Goal: Task Accomplishment & Management: Use online tool/utility

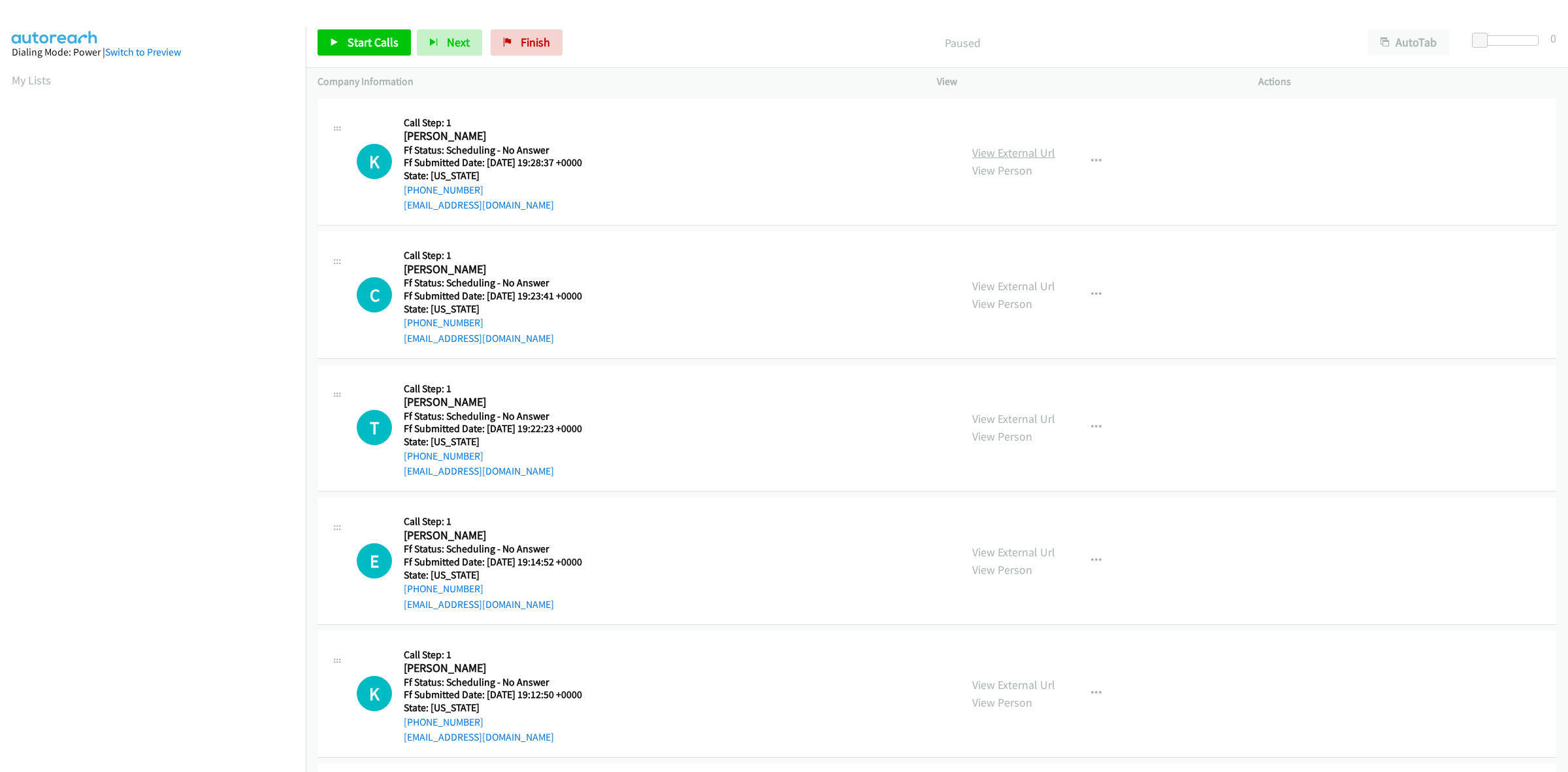
click at [1026, 154] on link "View External Url" at bounding box center [1013, 153] width 83 height 15
click at [1023, 281] on link "View External Url" at bounding box center [1013, 285] width 83 height 15
click at [983, 419] on link "View External Url" at bounding box center [1013, 418] width 83 height 15
click at [1009, 552] on link "View External Url" at bounding box center [1013, 552] width 83 height 15
click at [1024, 680] on link "View External Url" at bounding box center [1013, 684] width 83 height 15
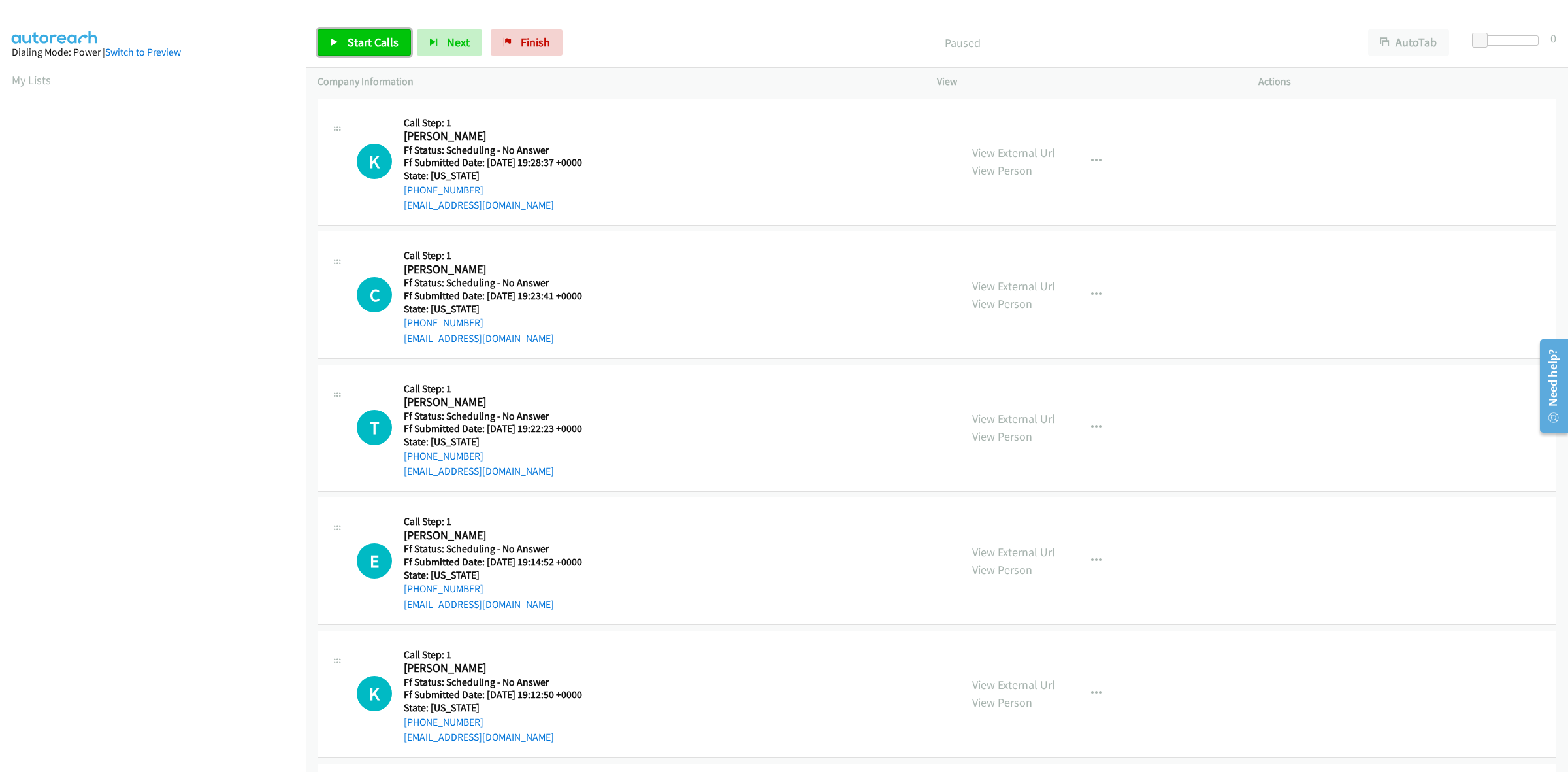
click at [357, 33] on link "Start Calls" at bounding box center [364, 43] width 93 height 26
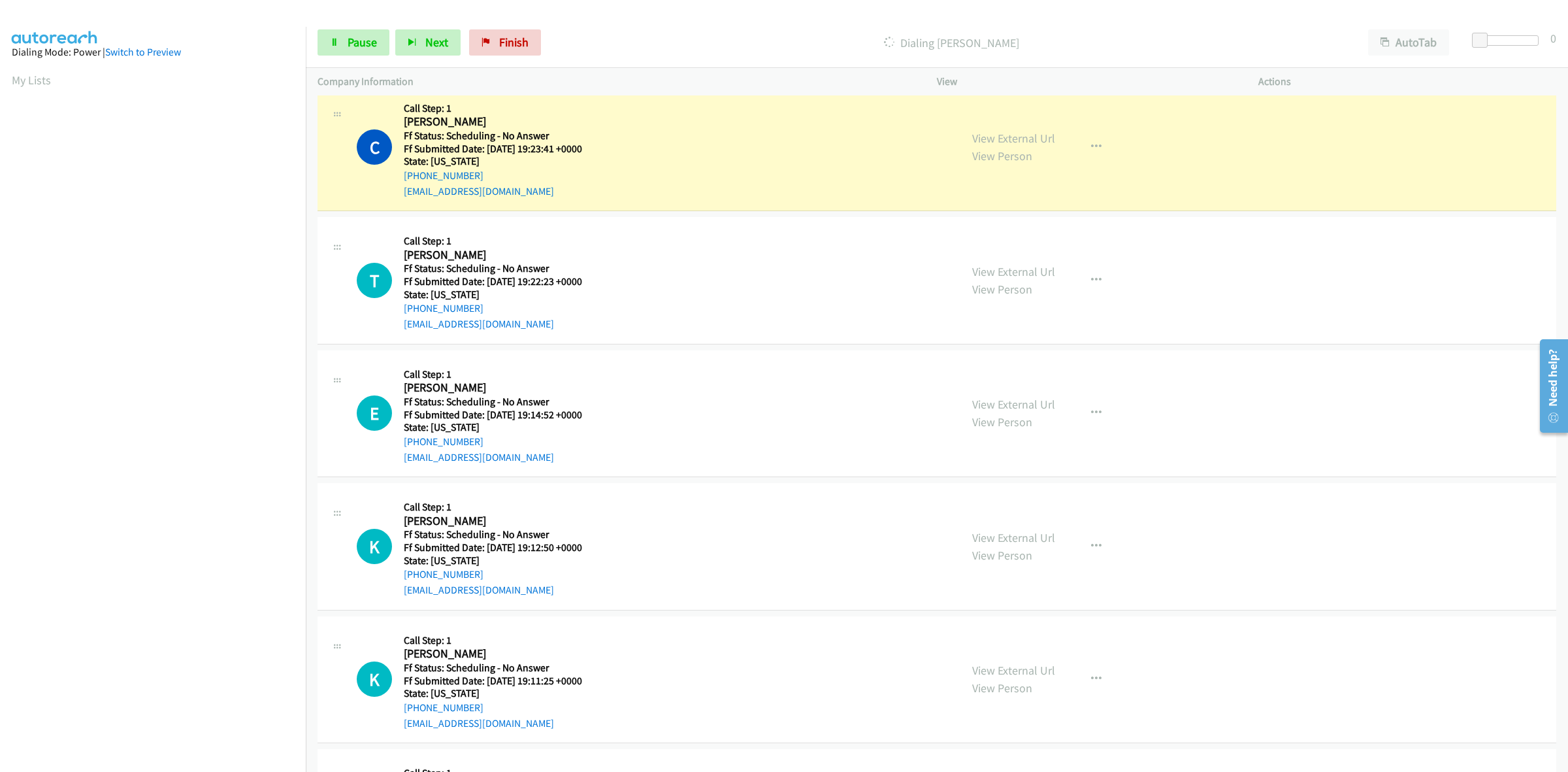
scroll to position [327, 0]
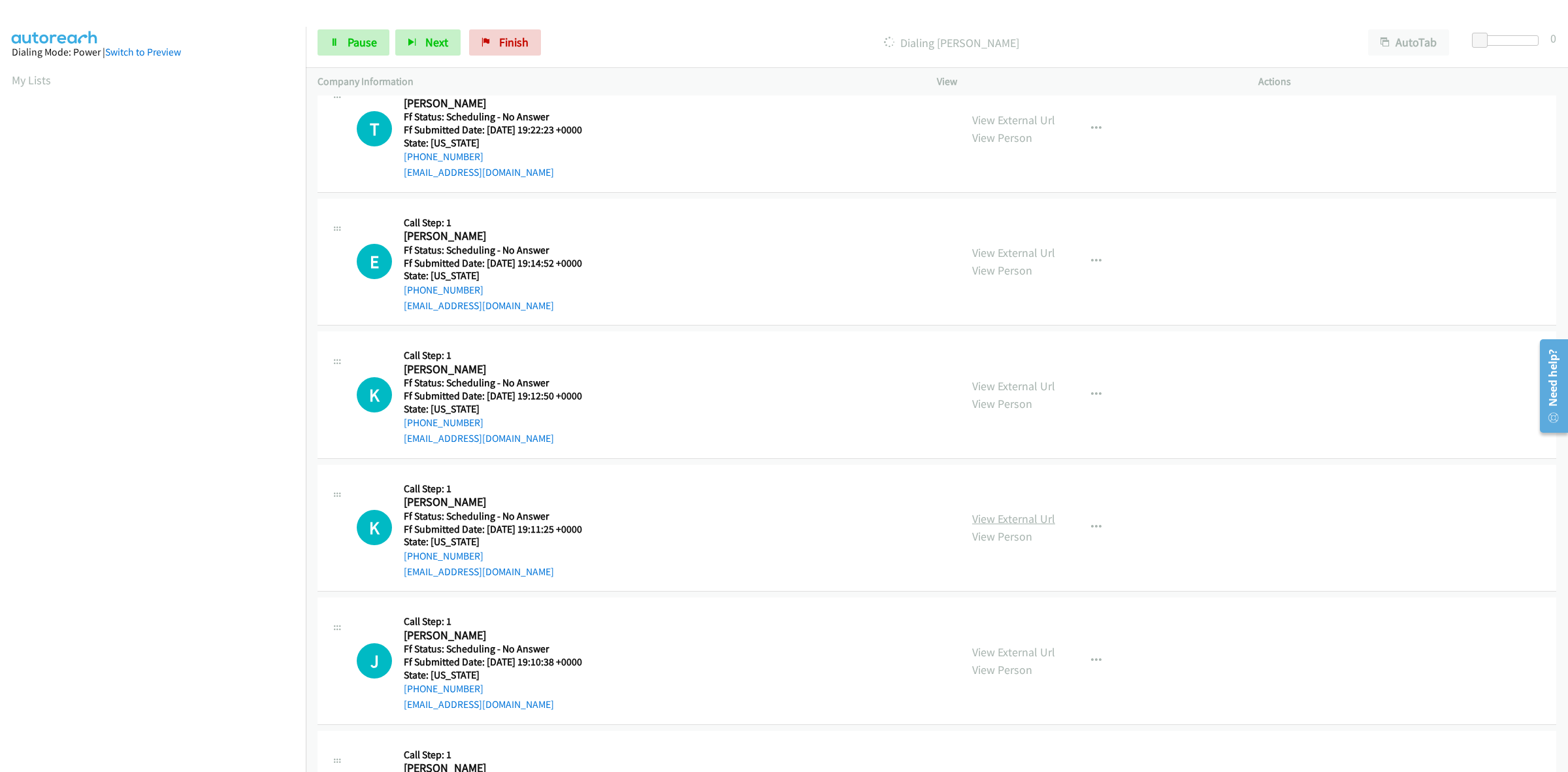
click at [984, 518] on link "View External Url" at bounding box center [1013, 518] width 83 height 15
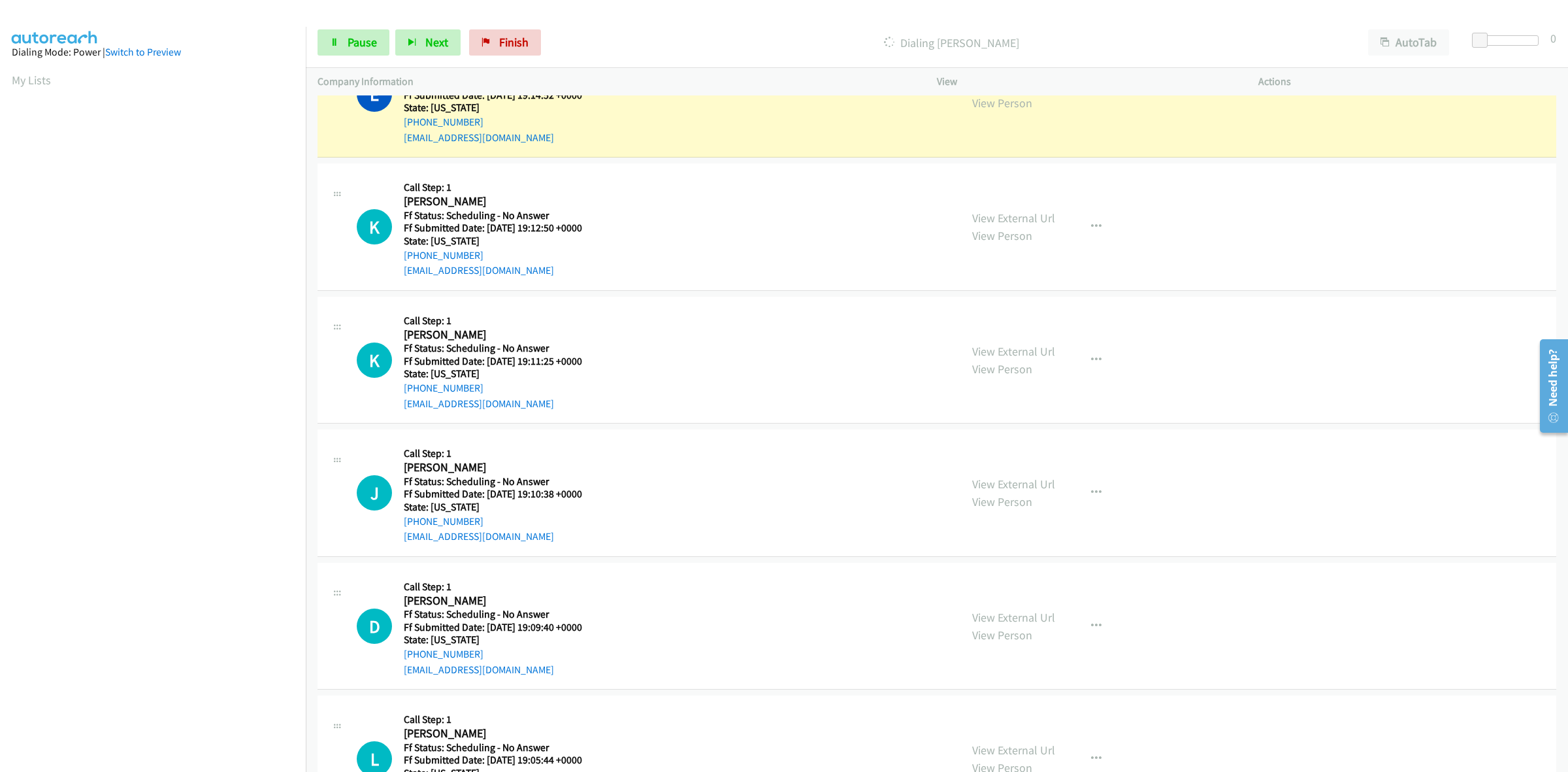
scroll to position [599, 0]
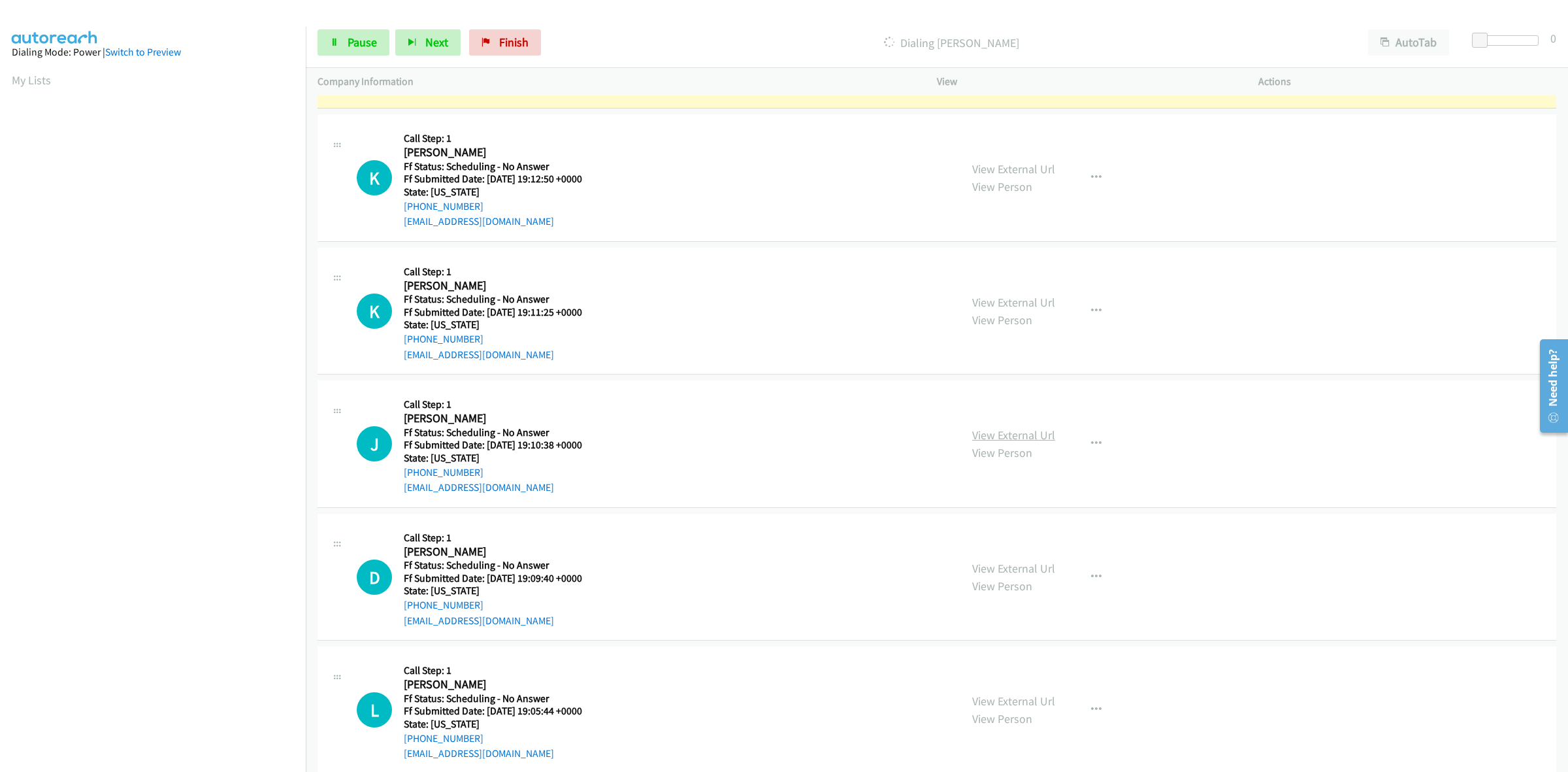
click at [1024, 435] on link "View External Url" at bounding box center [1013, 435] width 83 height 15
click at [994, 561] on link "View External Url" at bounding box center [1013, 568] width 83 height 15
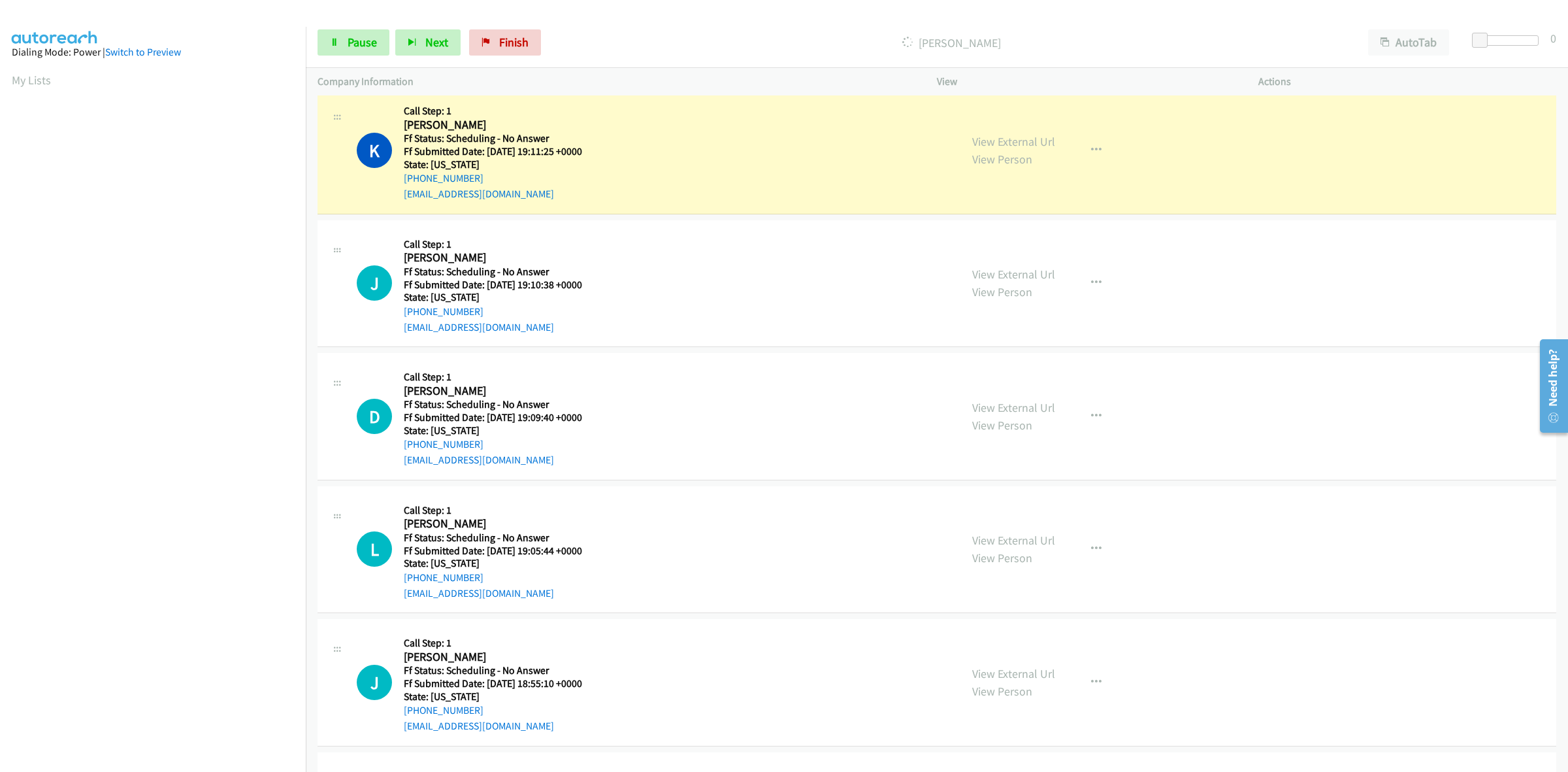
scroll to position [844, 0]
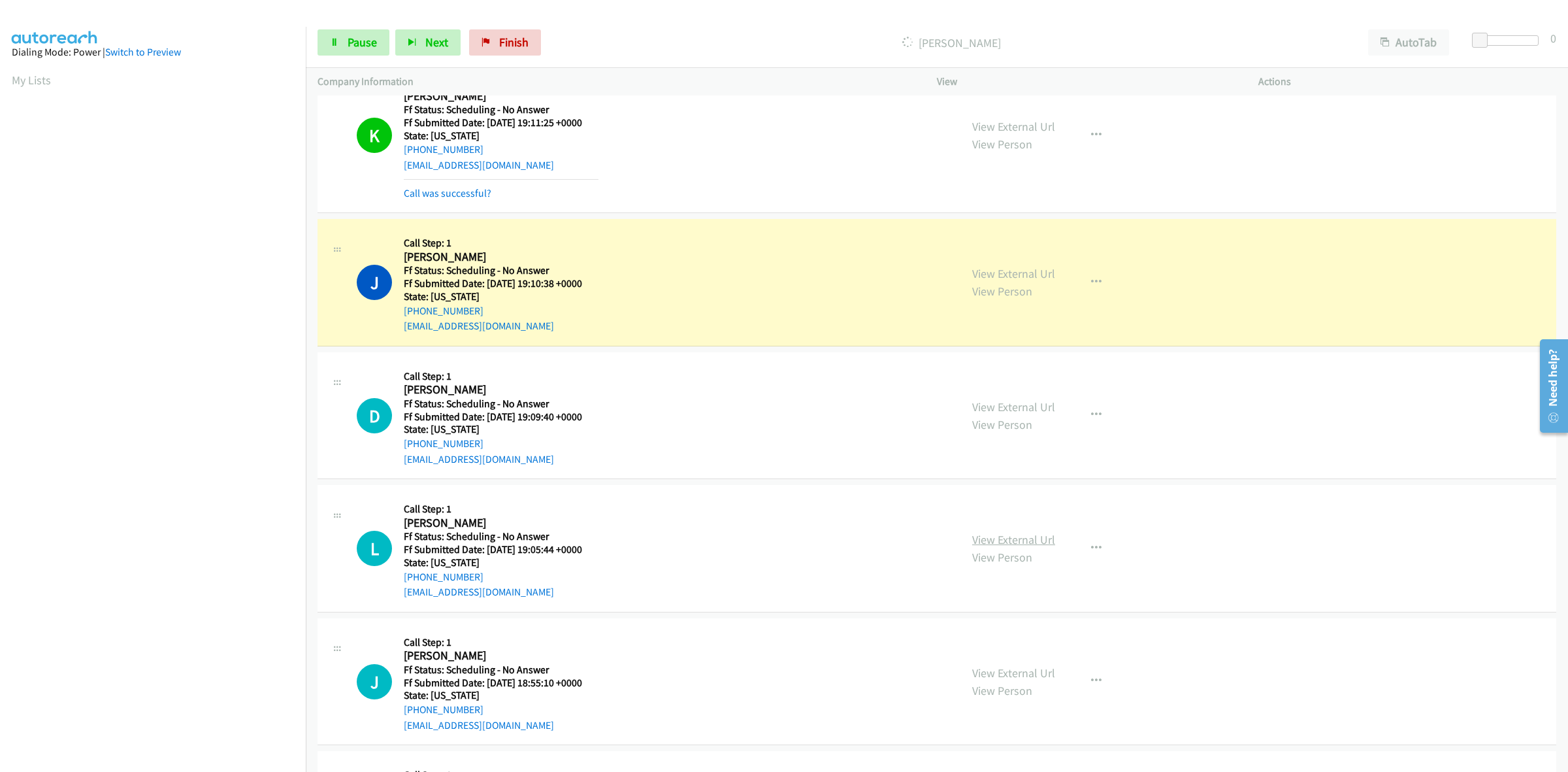
click at [990, 540] on link "View External Url" at bounding box center [1013, 539] width 83 height 15
click at [988, 671] on link "View External Url" at bounding box center [1013, 673] width 83 height 15
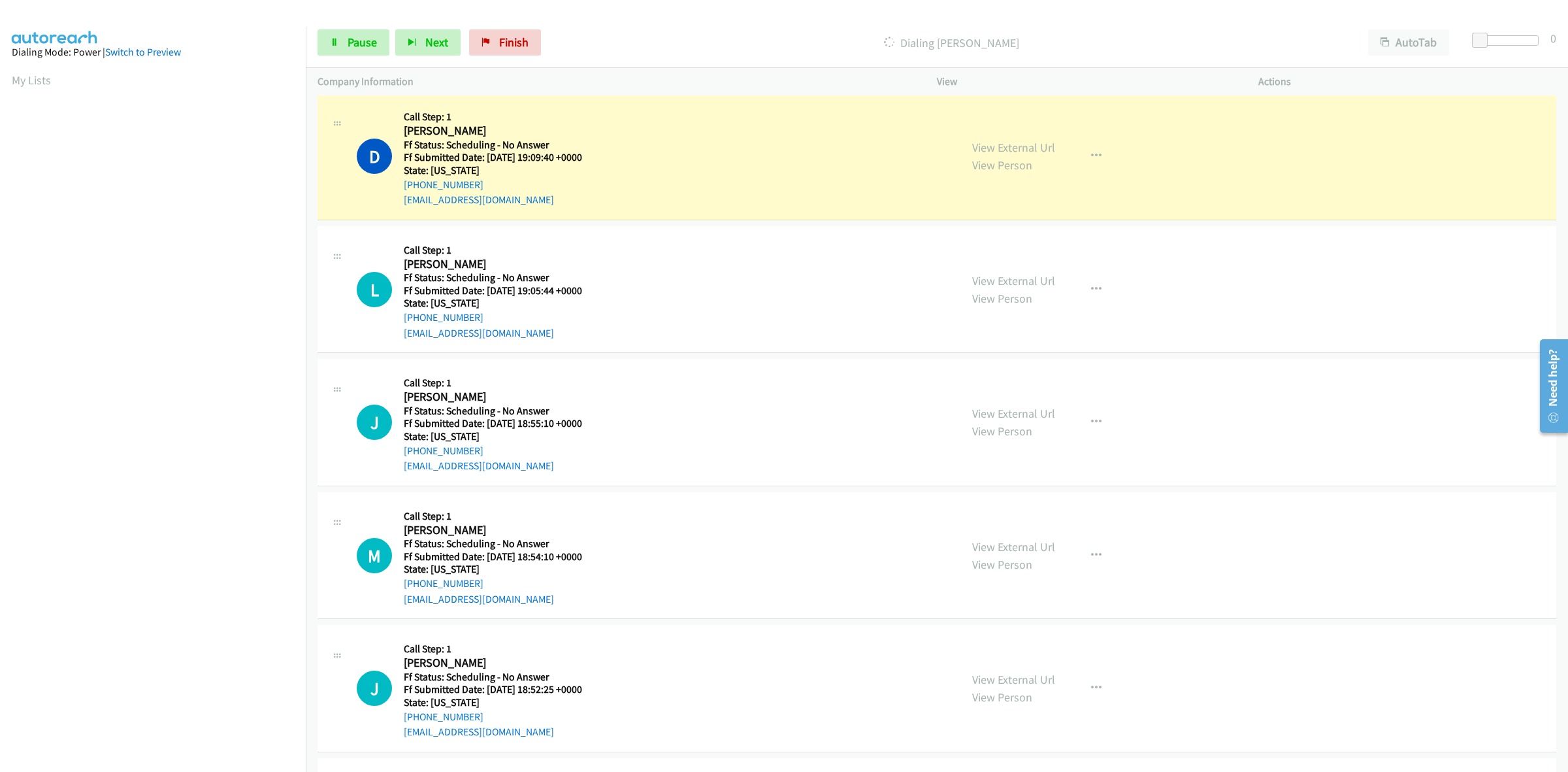
scroll to position [1171, 0]
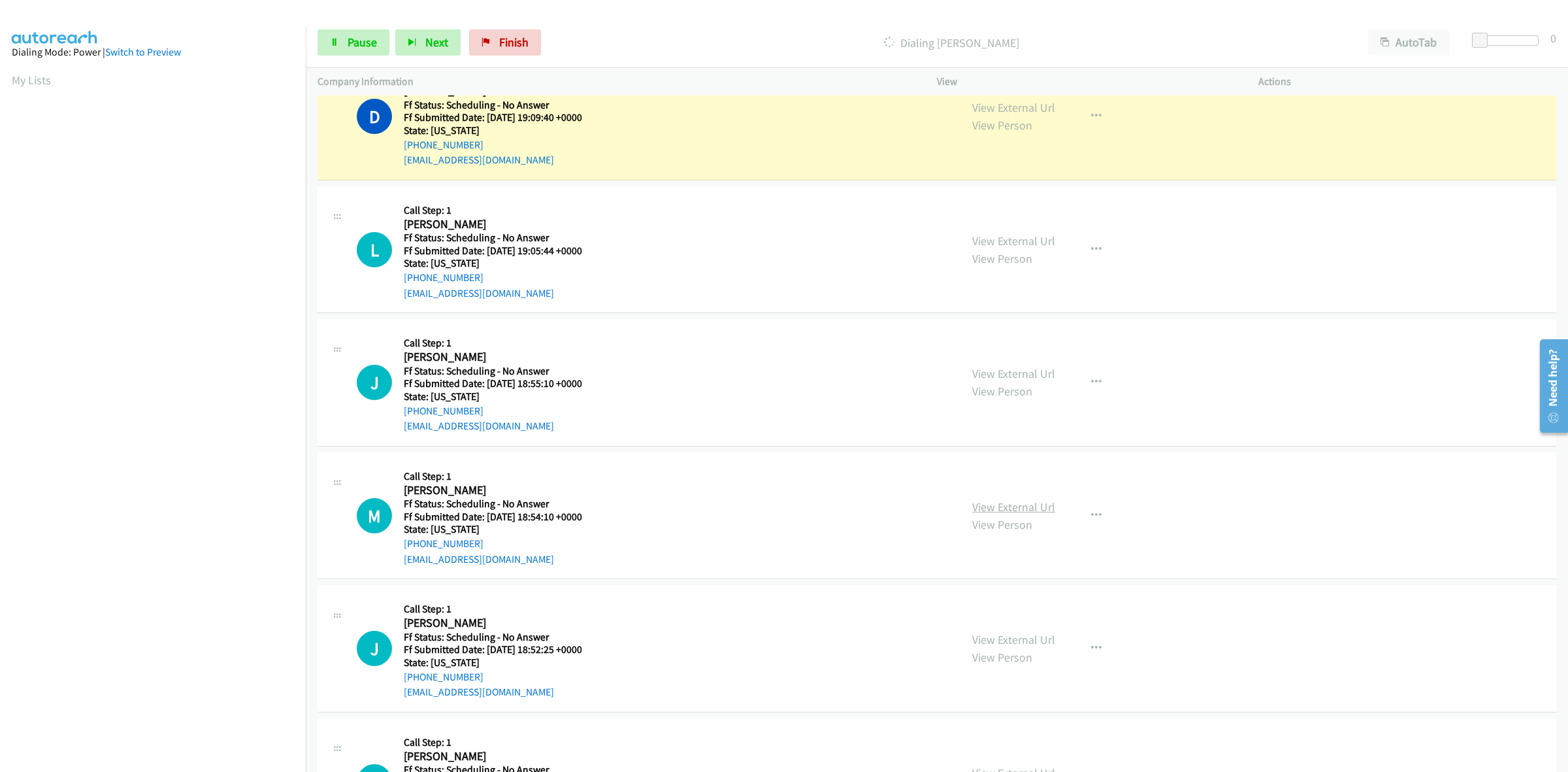
click at [994, 507] on link "View External Url" at bounding box center [1013, 507] width 83 height 15
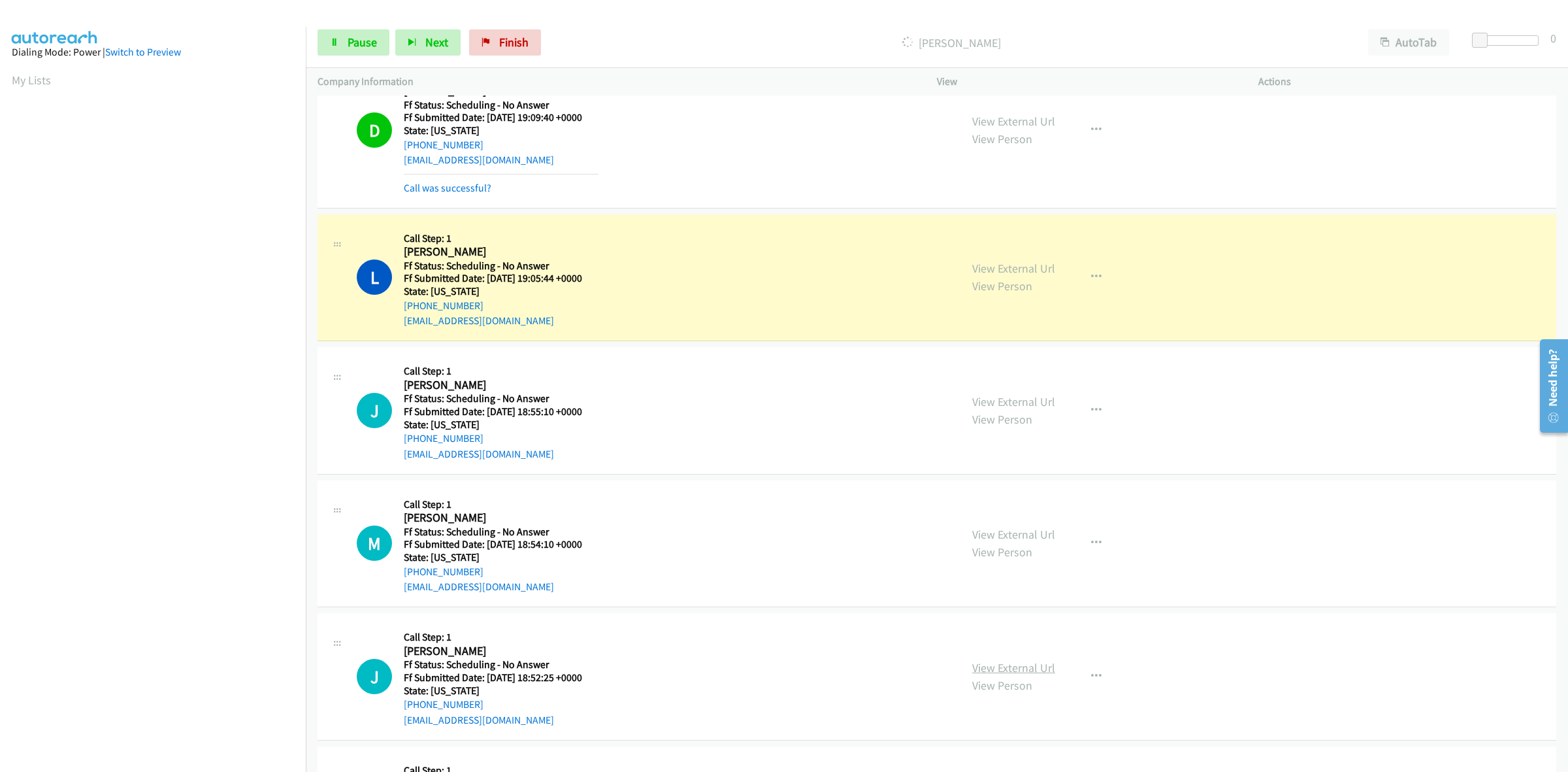
click at [1040, 671] on link "View External Url" at bounding box center [1013, 667] width 83 height 15
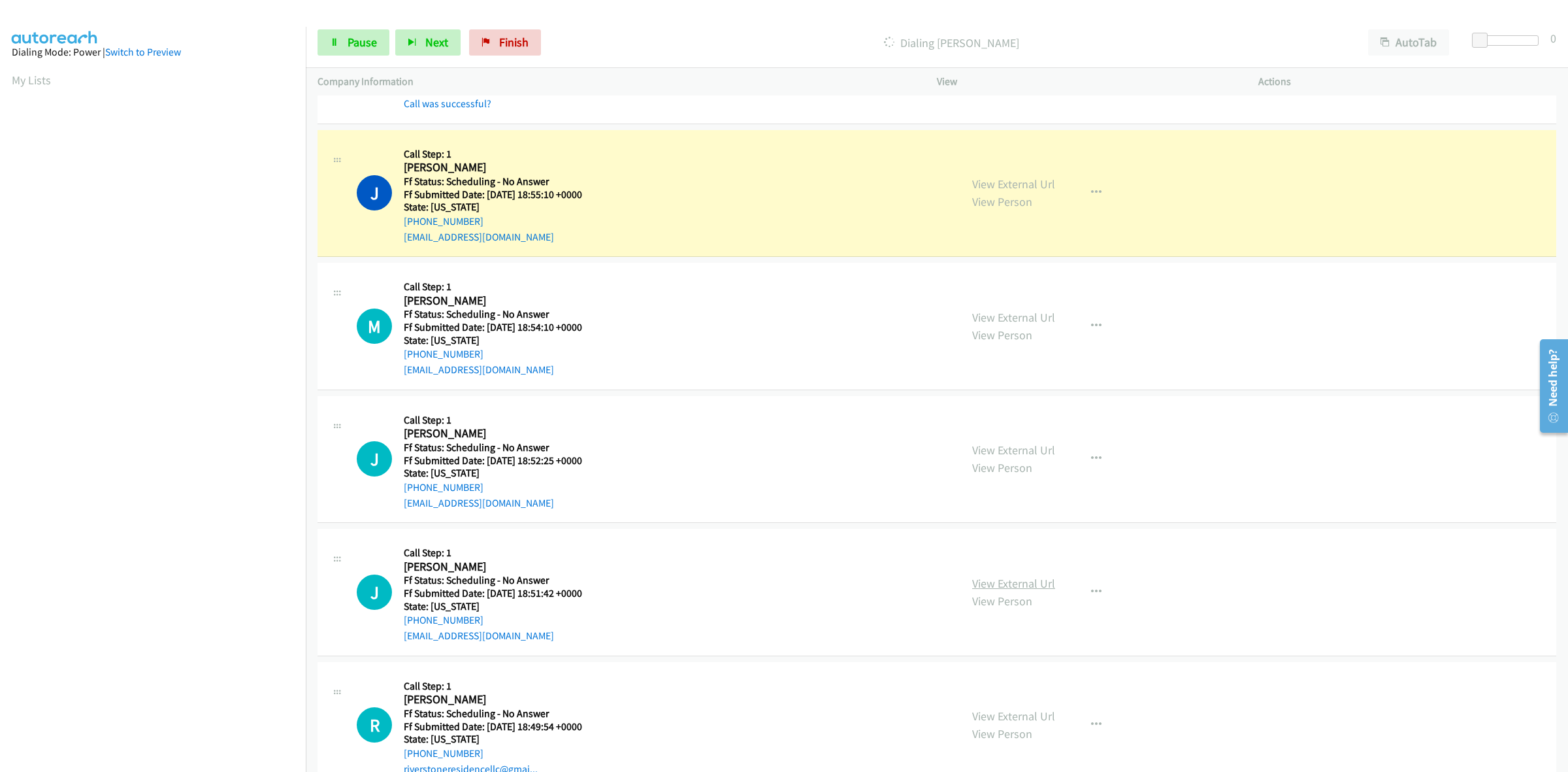
click at [1021, 582] on link "View External Url" at bounding box center [1013, 583] width 83 height 15
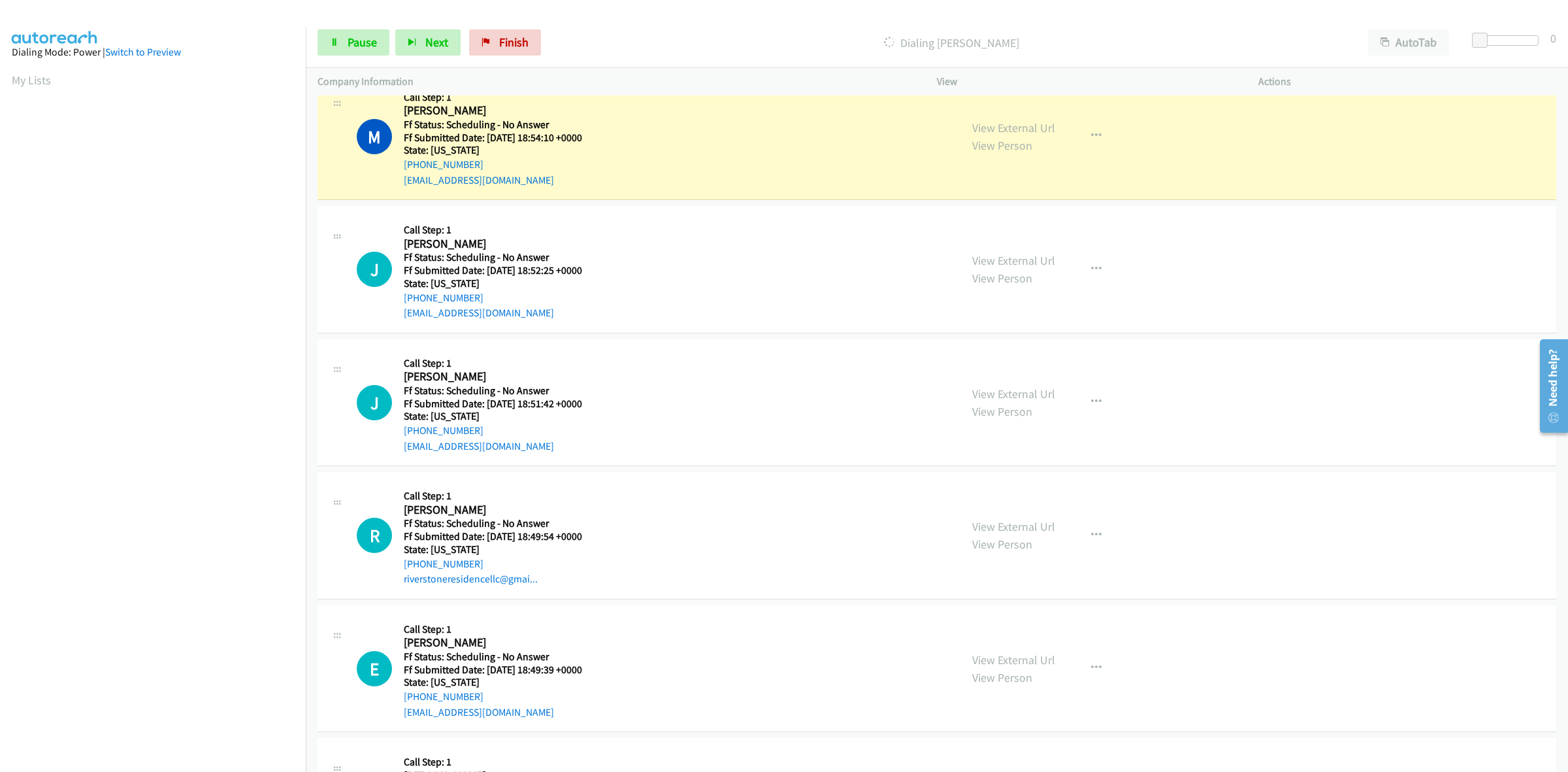
scroll to position [1661, 0]
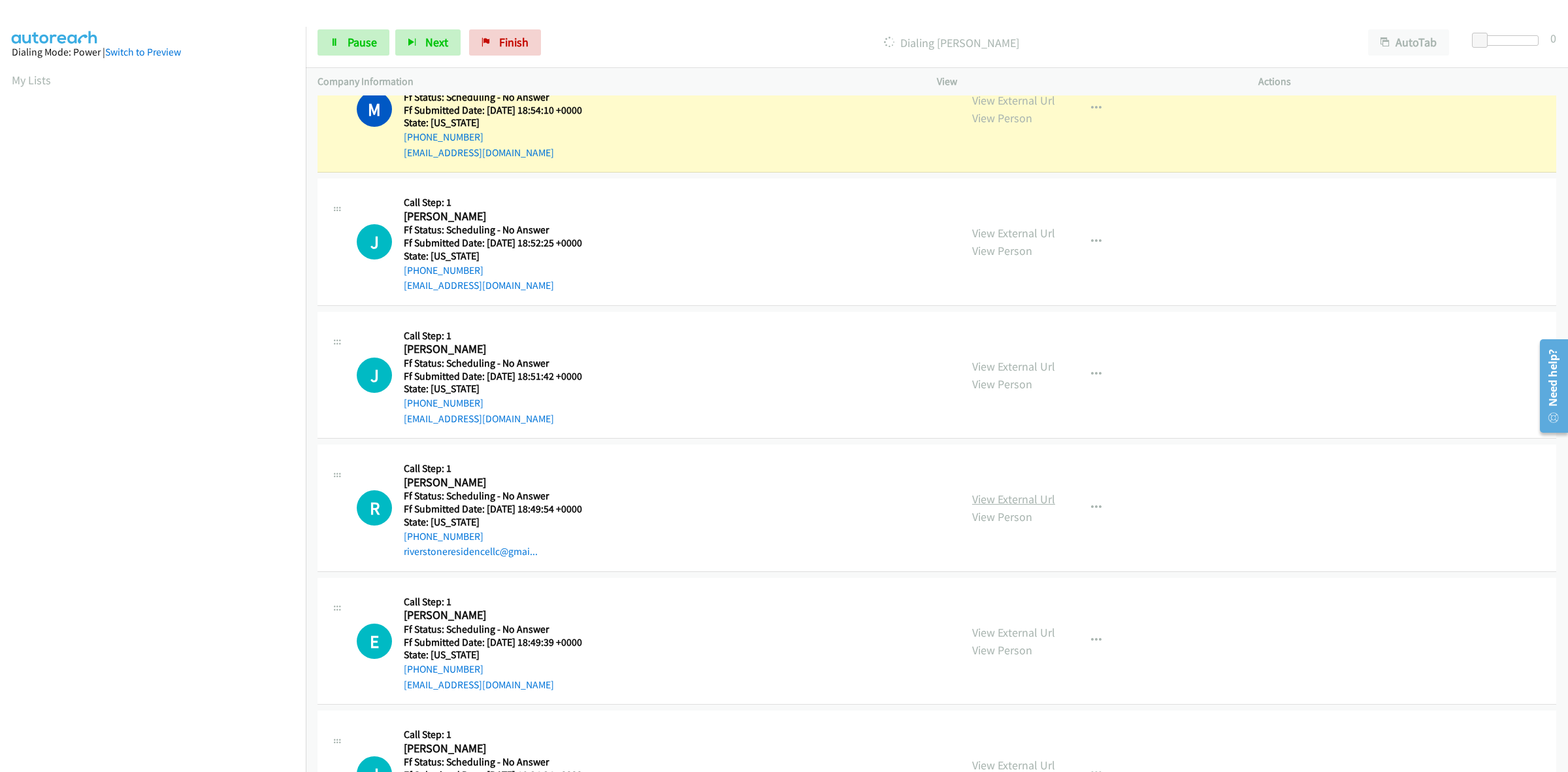
click at [1040, 501] on link "View External Url" at bounding box center [1013, 499] width 83 height 15
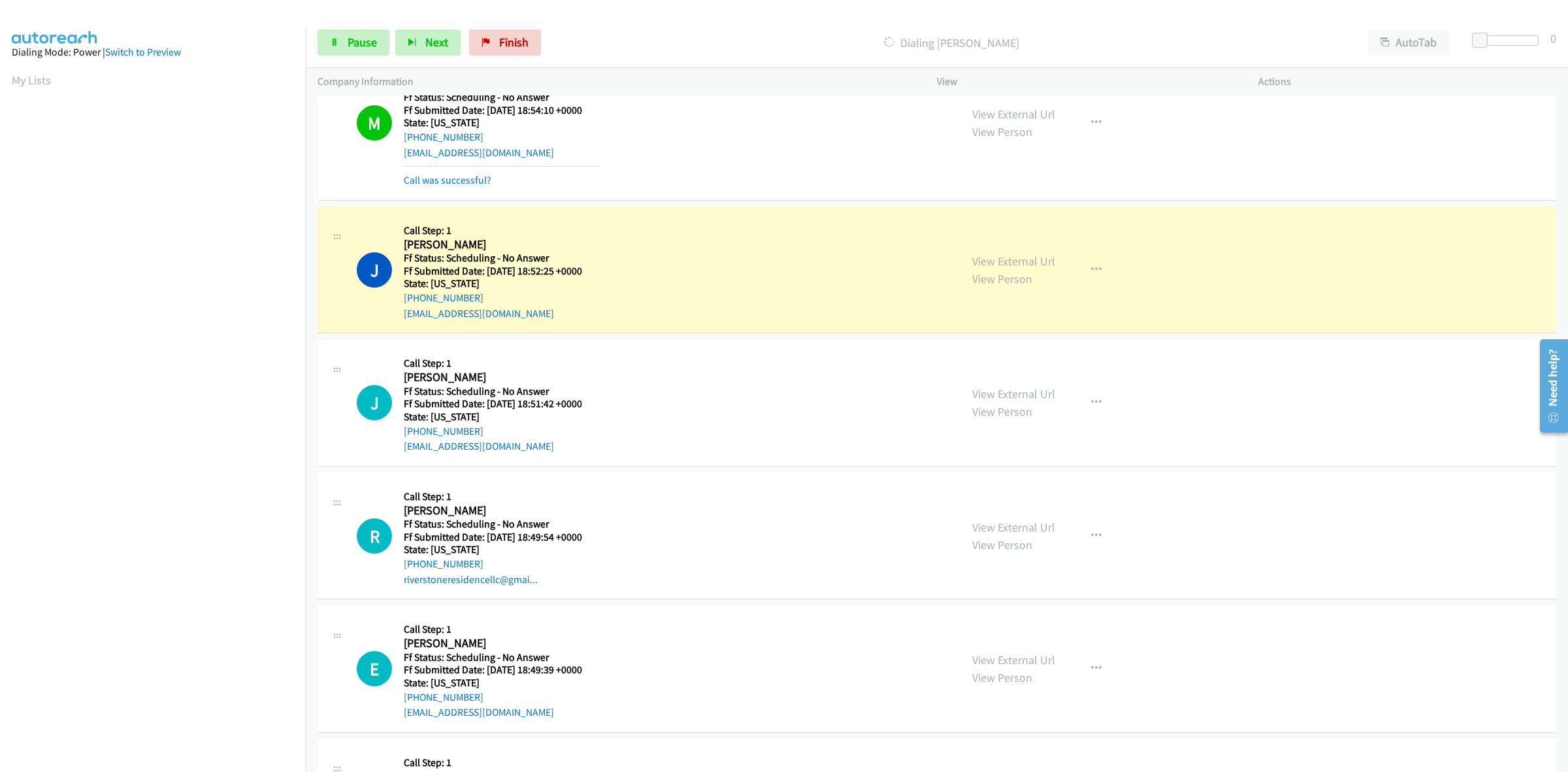
scroll to position [1675, 0]
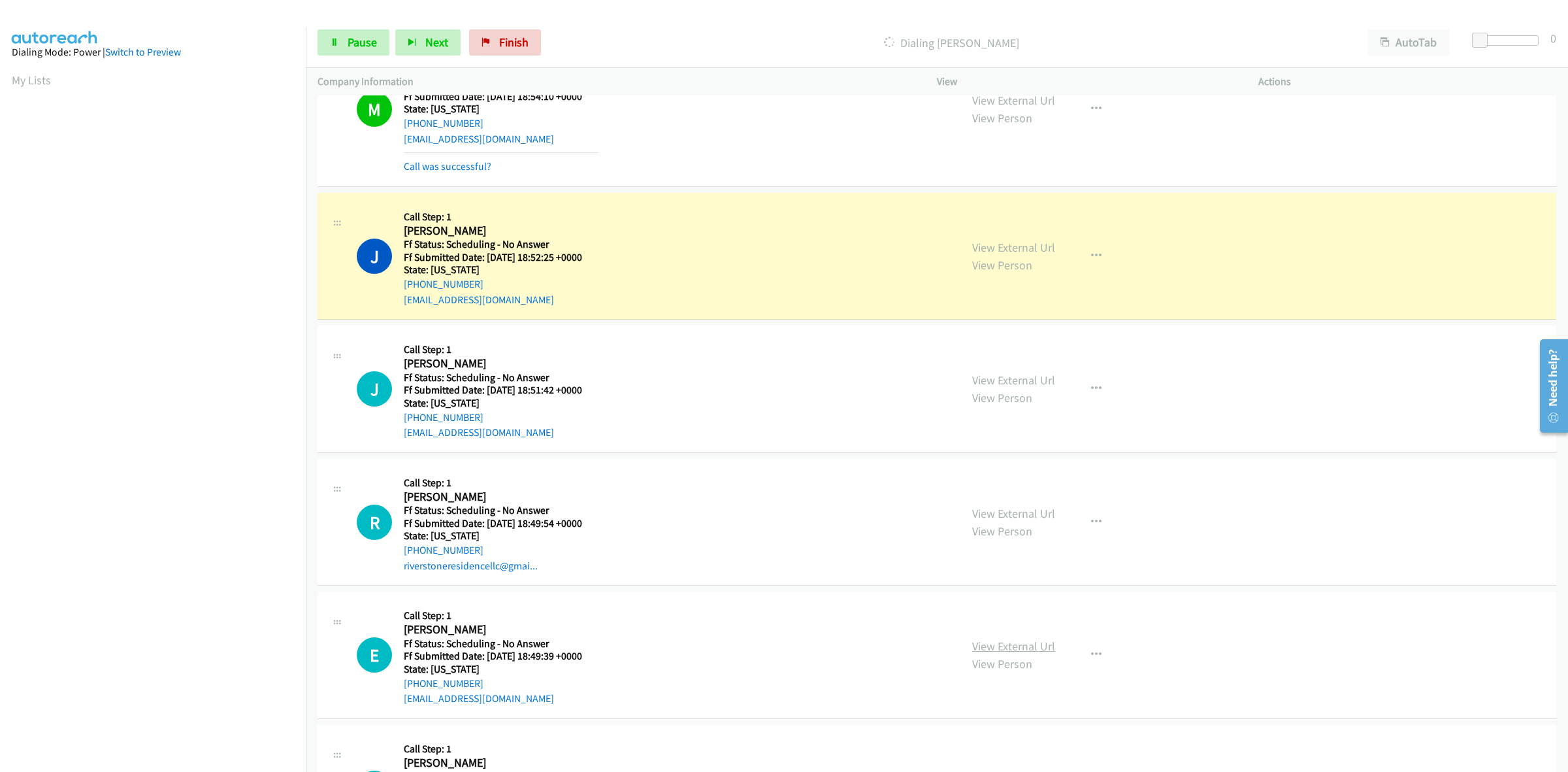
click at [1001, 646] on link "View External Url" at bounding box center [1013, 646] width 83 height 15
click at [366, 36] on span "Pause" at bounding box center [362, 42] width 30 height 15
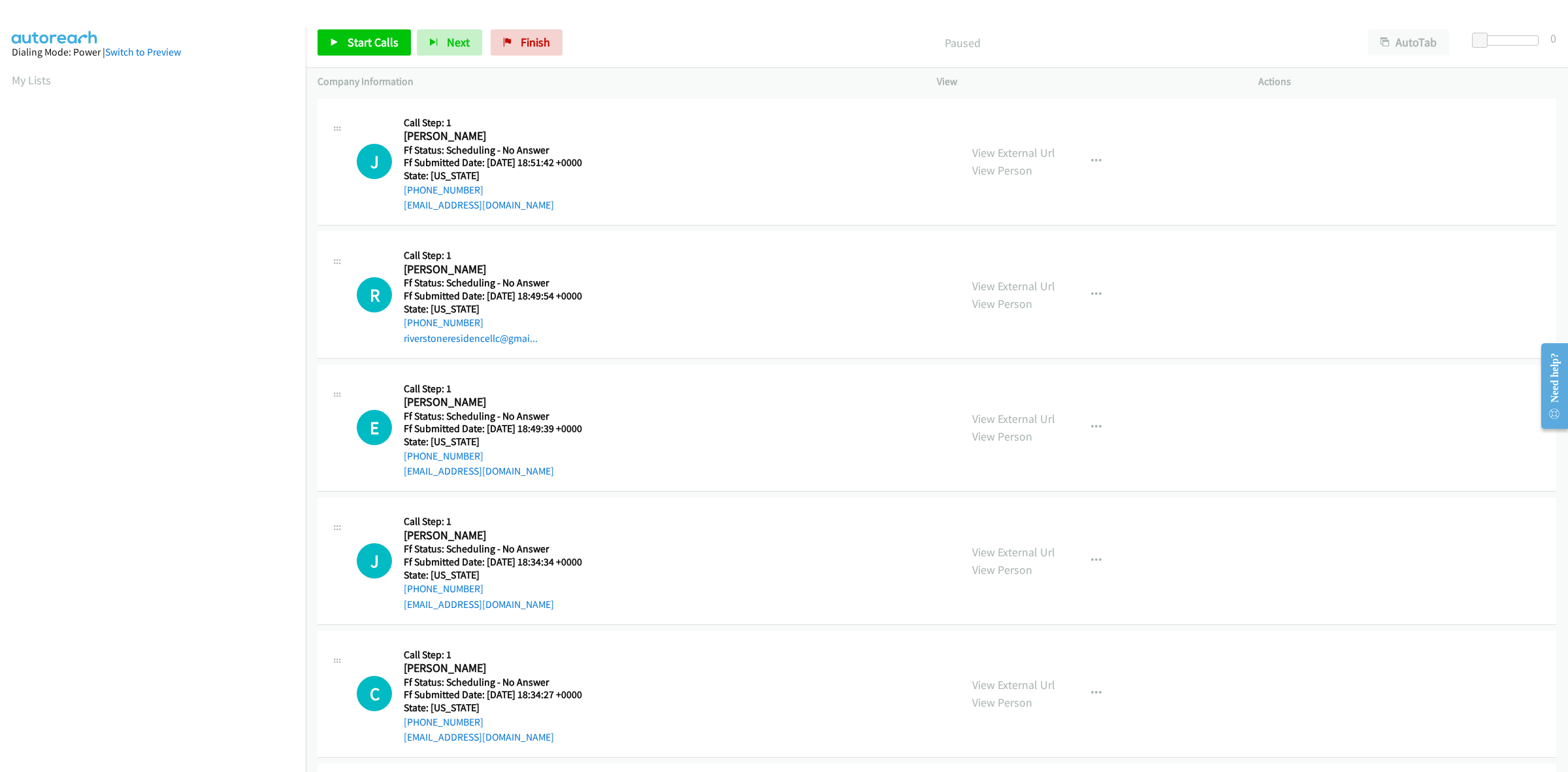
click at [988, 543] on div "View External Url View Person" at bounding box center [1013, 561] width 83 height 35
click at [1034, 545] on link "View External Url" at bounding box center [1013, 552] width 83 height 15
click at [978, 677] on link "View External Url" at bounding box center [1013, 684] width 83 height 15
click at [367, 43] on span "Start Calls" at bounding box center [373, 42] width 51 height 15
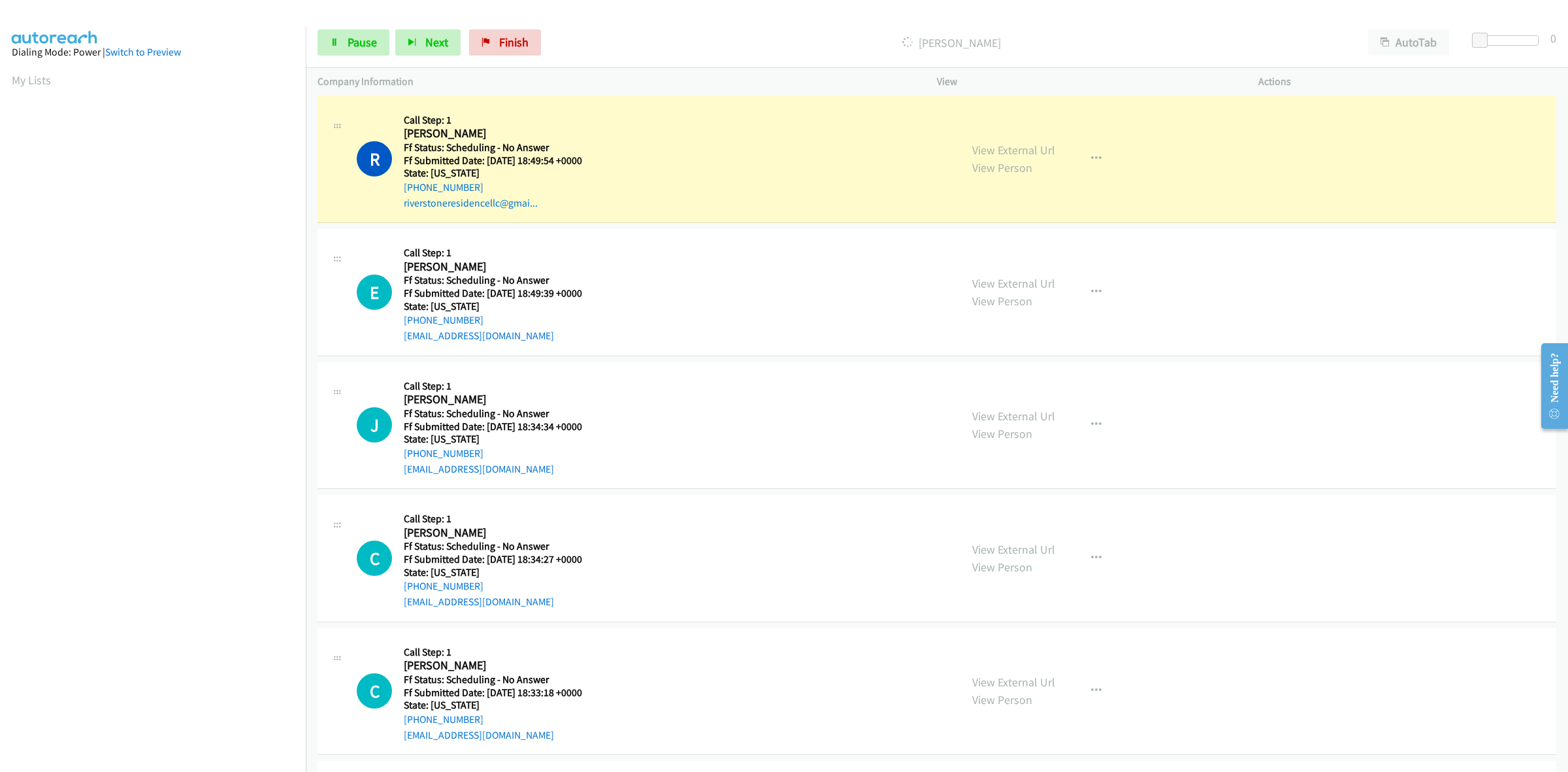
scroll to position [245, 0]
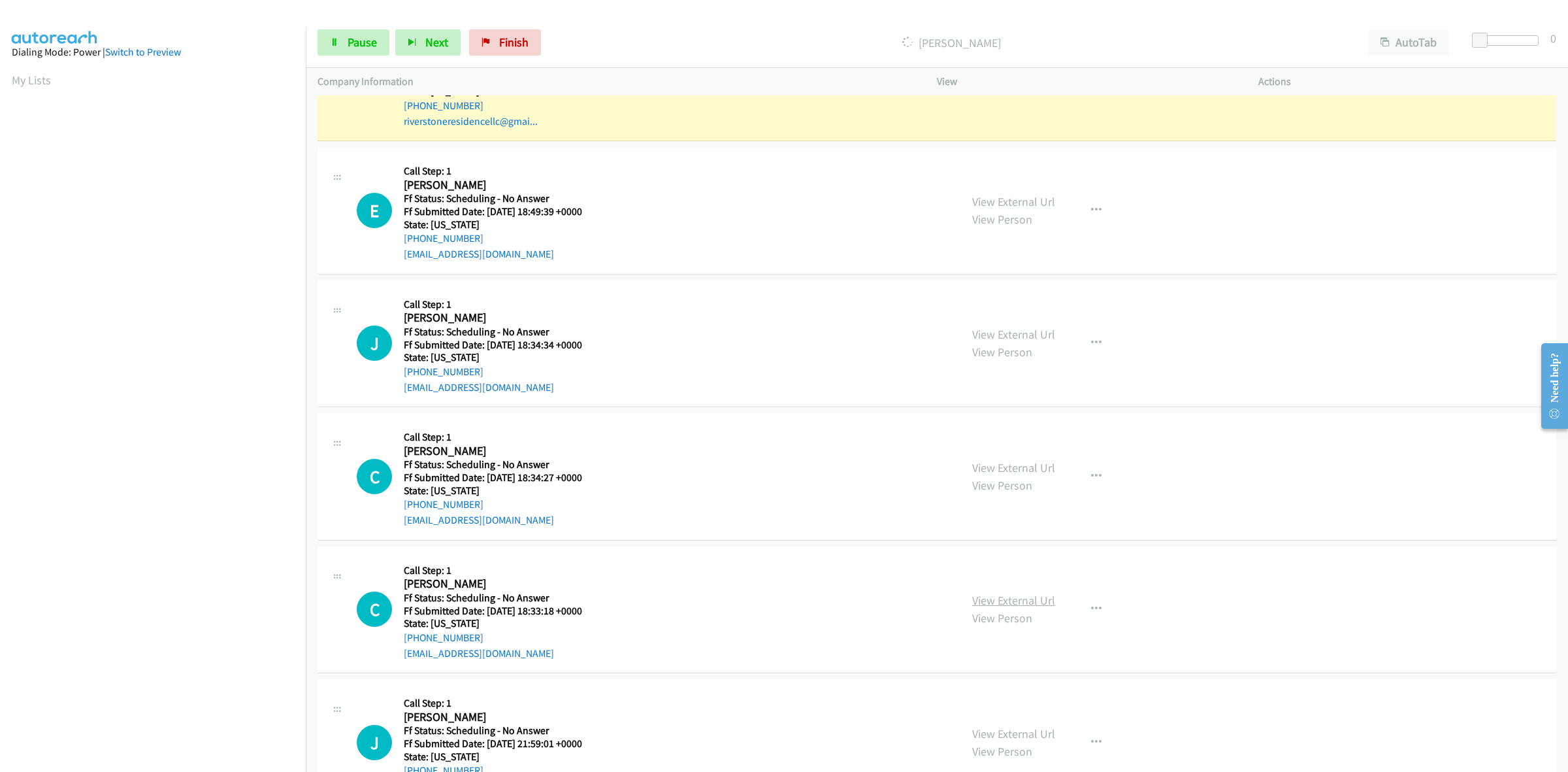
click at [1001, 595] on link "View External Url" at bounding box center [1013, 600] width 83 height 15
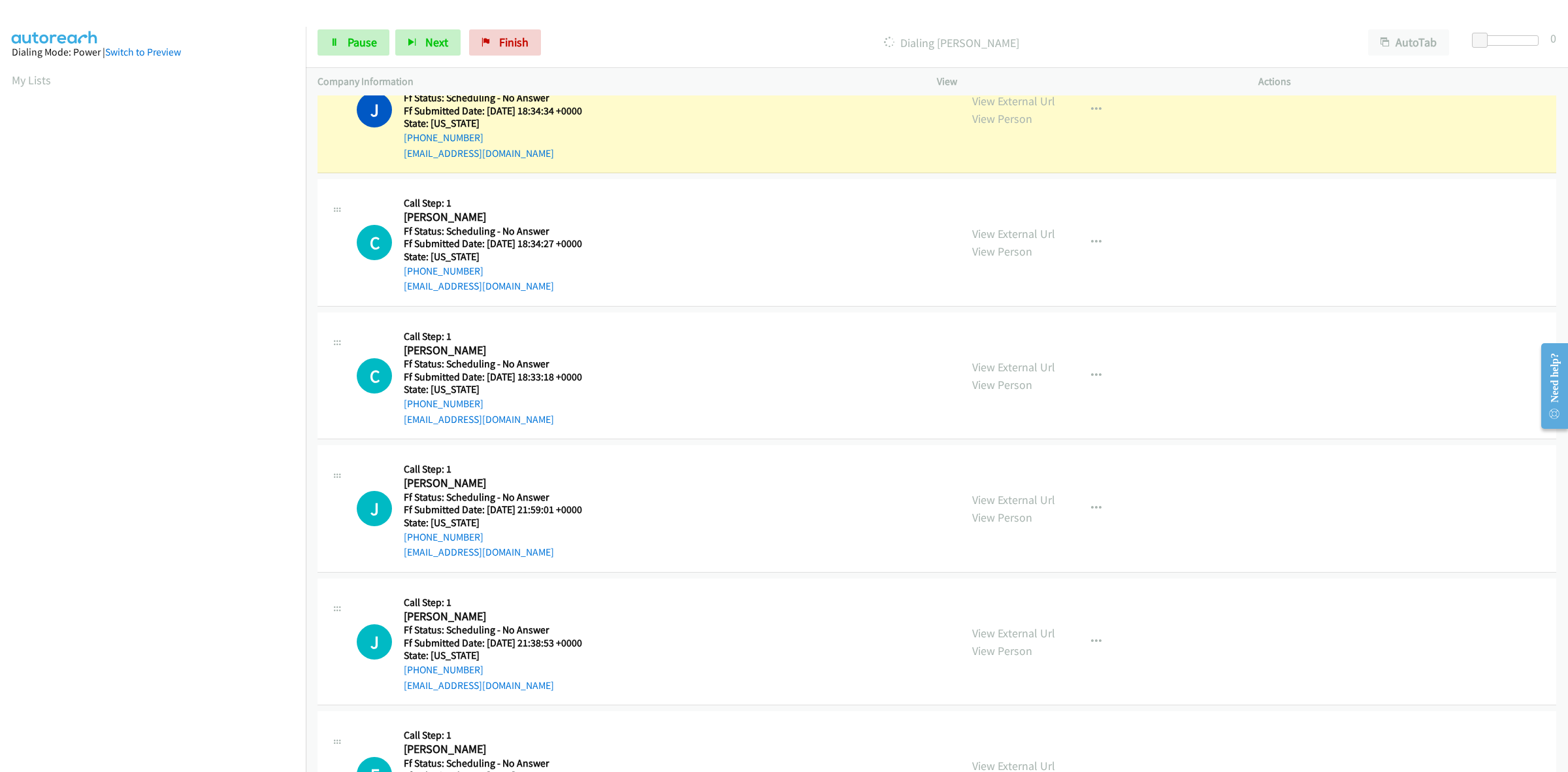
scroll to position [572, 0]
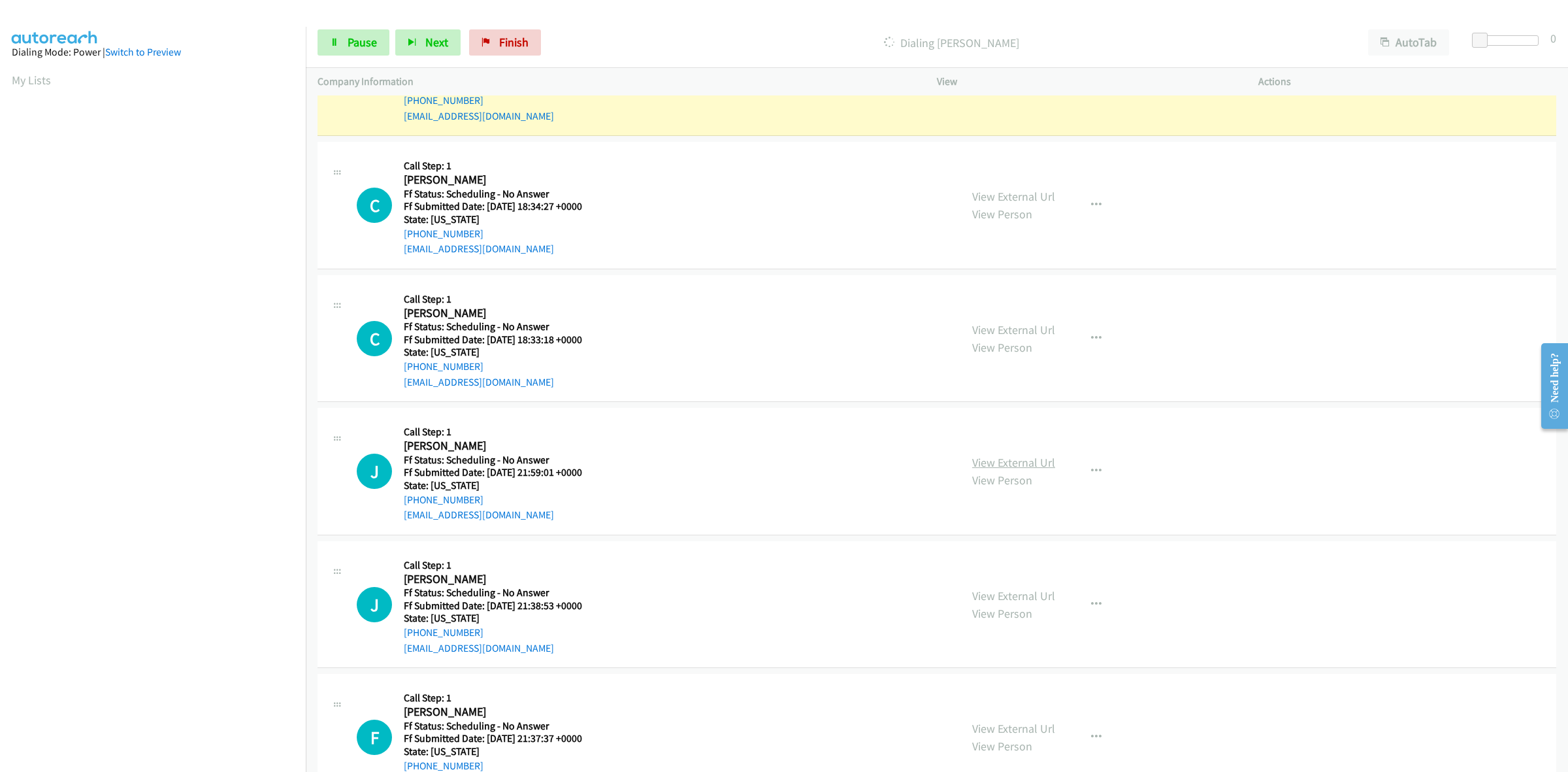
click at [988, 456] on link "View External Url" at bounding box center [1013, 462] width 83 height 15
click at [1003, 593] on link "View External Url" at bounding box center [1013, 595] width 83 height 15
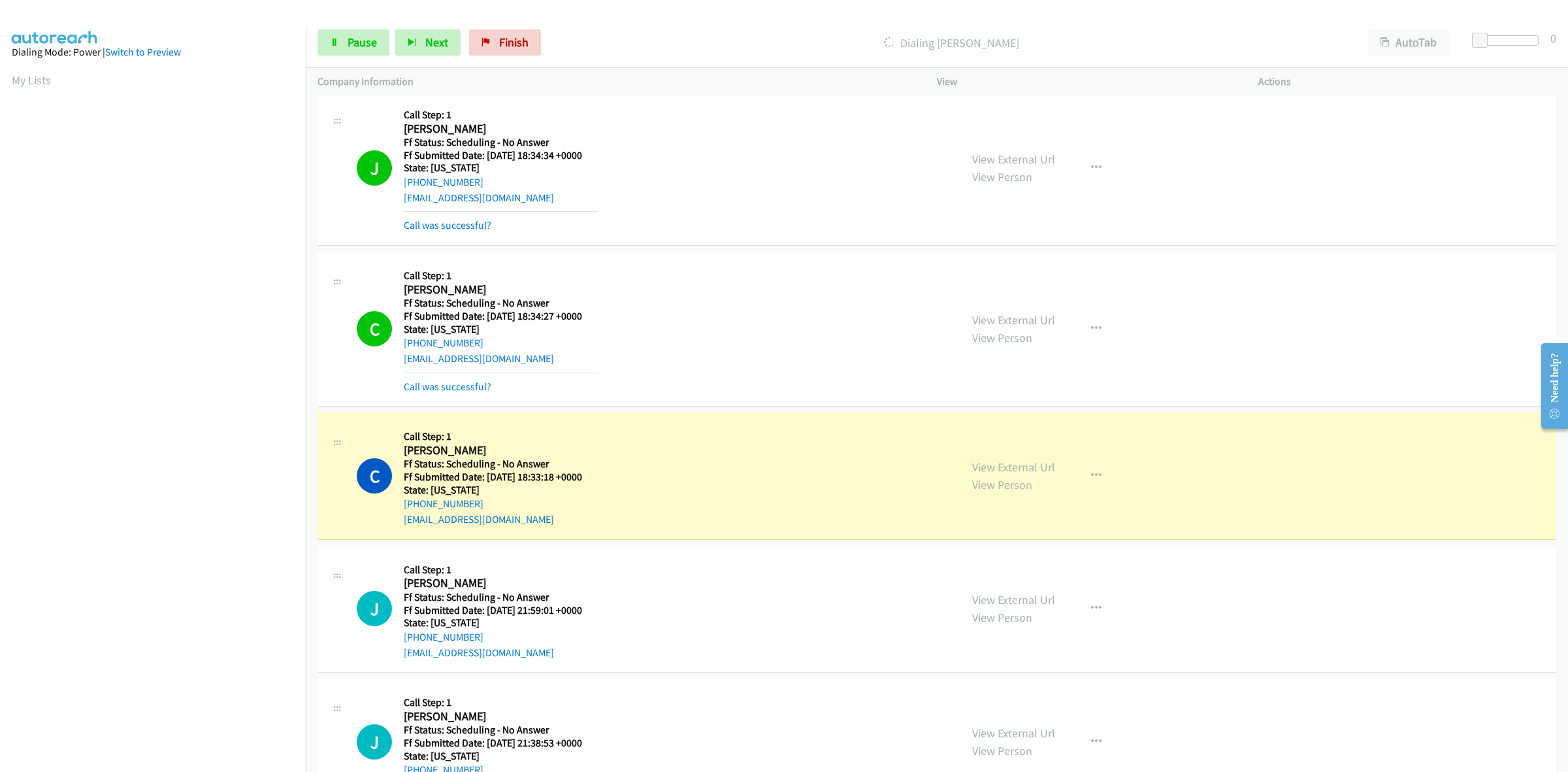
scroll to position [735, 0]
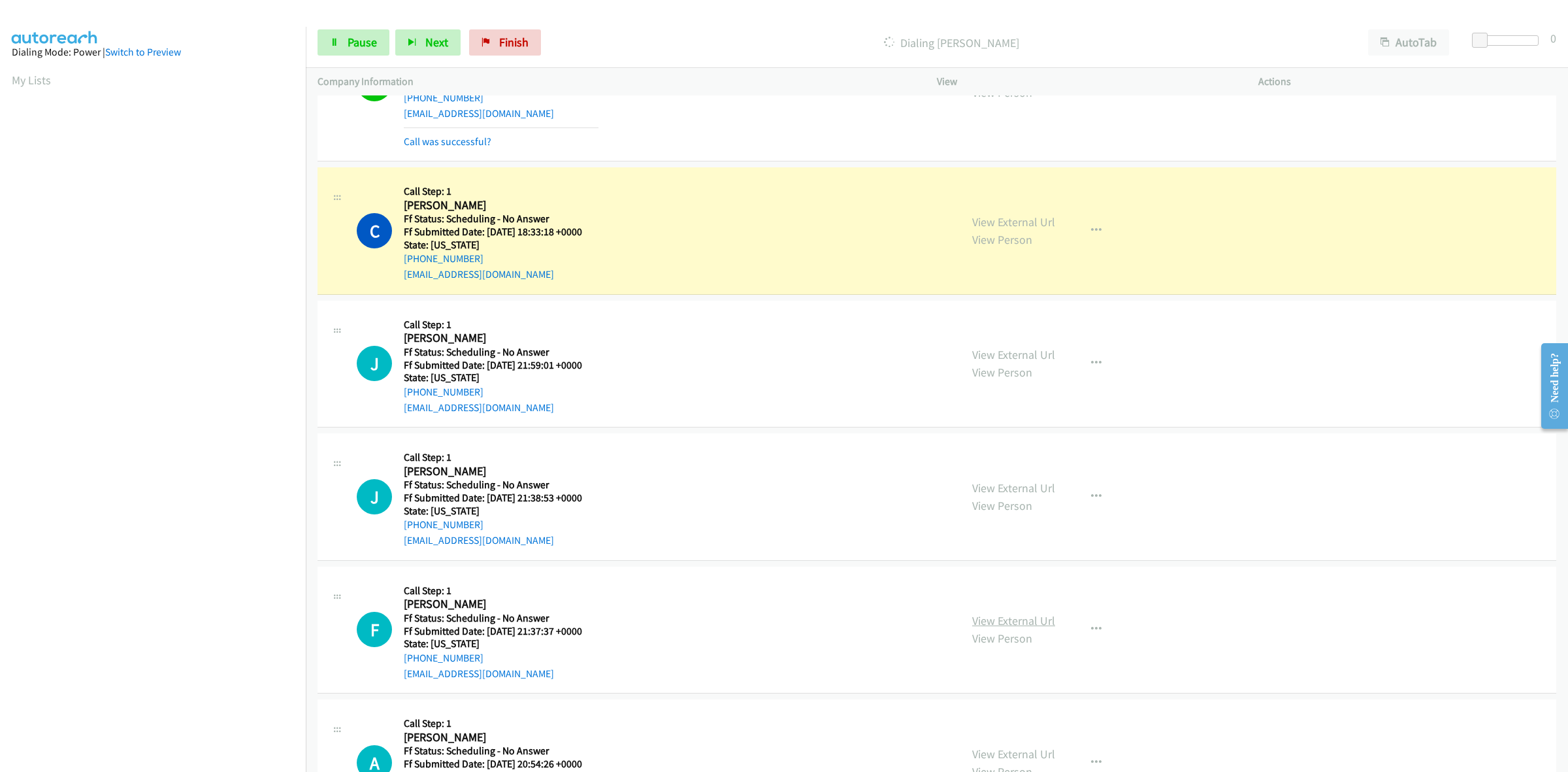
click at [1018, 616] on link "View External Url" at bounding box center [1013, 620] width 83 height 15
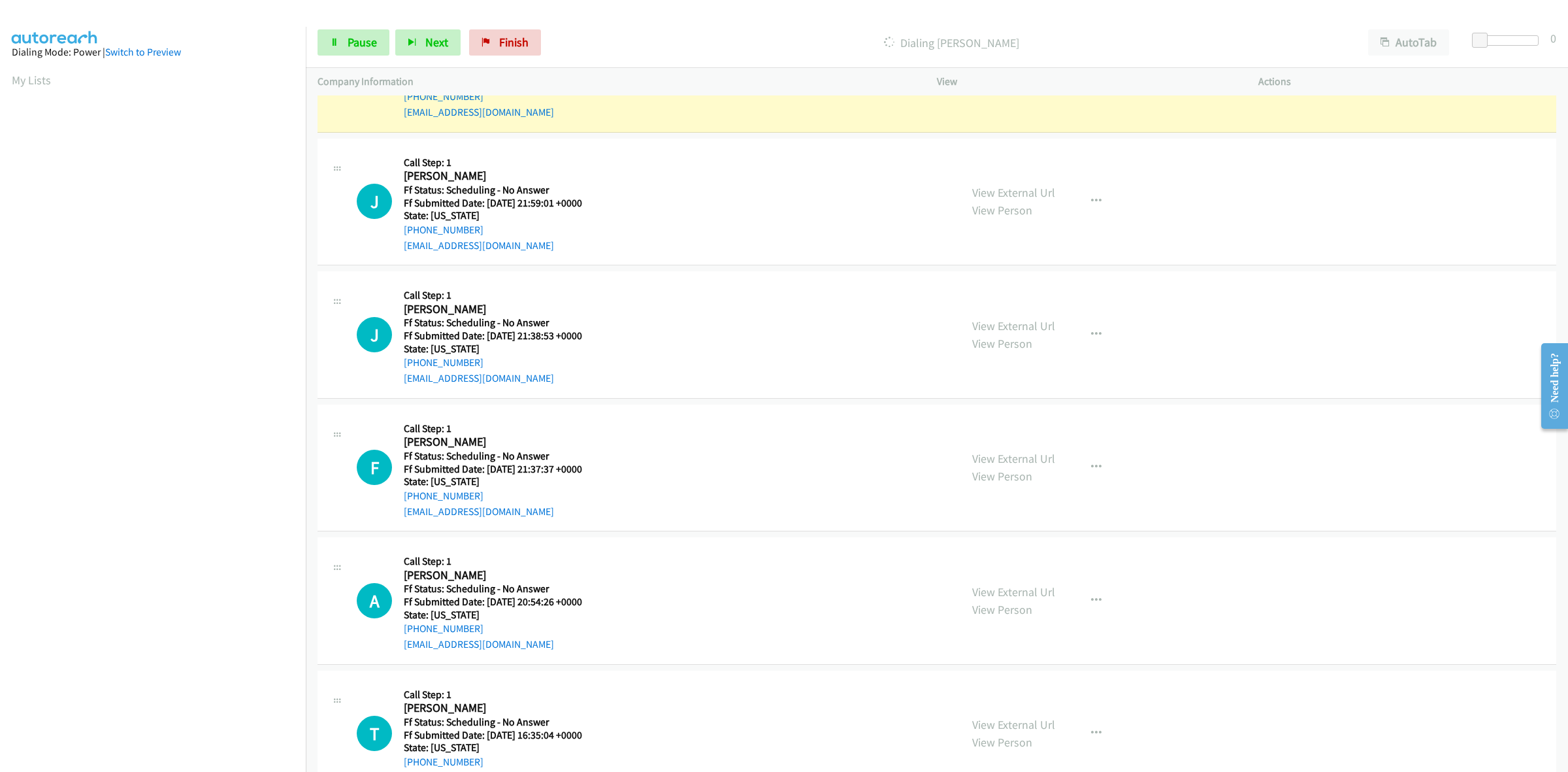
scroll to position [898, 0]
click at [988, 593] on link "View External Url" at bounding box center [1013, 590] width 83 height 15
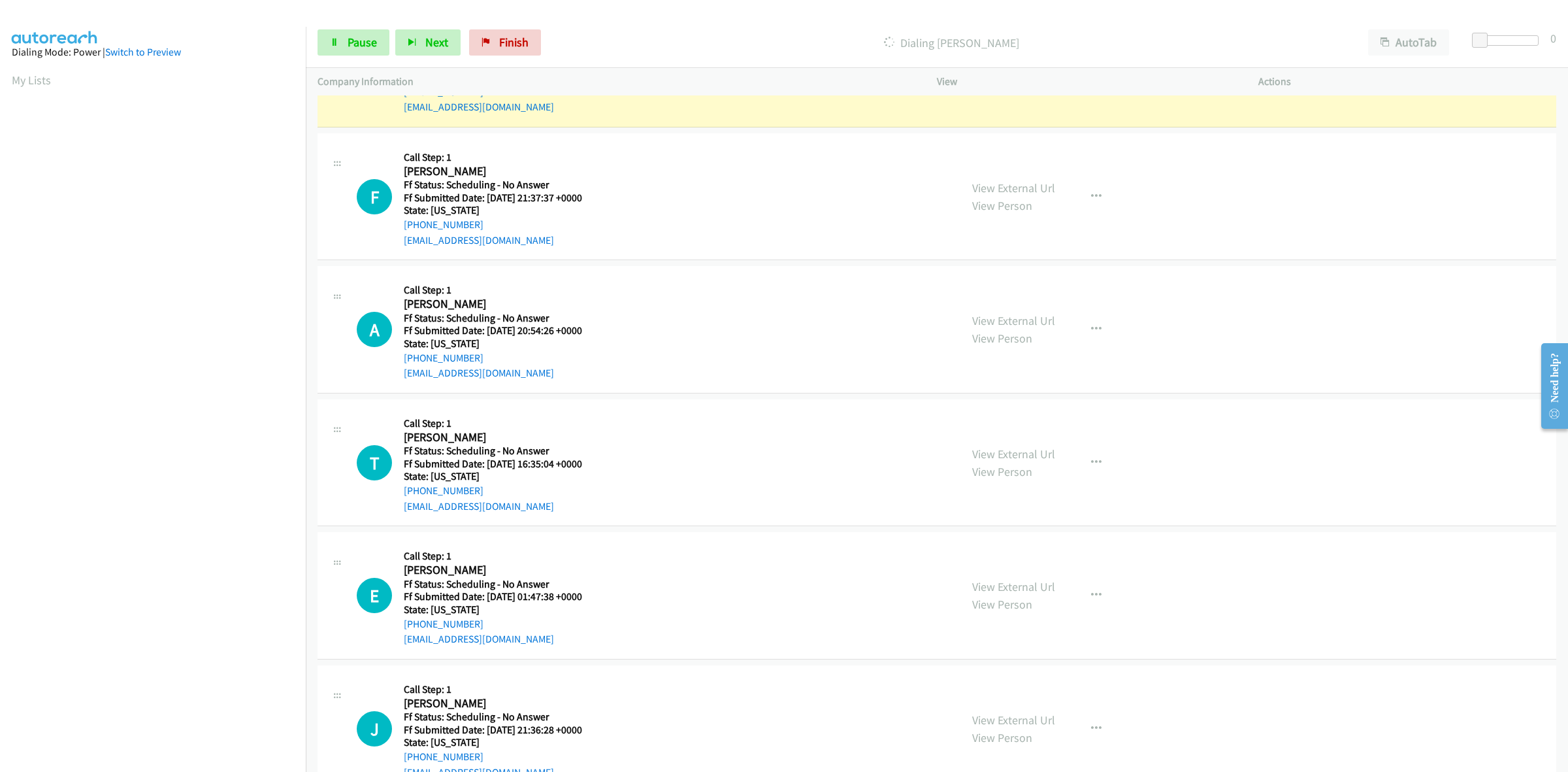
scroll to position [1225, 0]
click at [977, 458] on link "View External Url" at bounding box center [1013, 452] width 83 height 15
click at [1006, 584] on link "View External Url" at bounding box center [1013, 585] width 83 height 15
click at [1000, 715] on link "View External Url" at bounding box center [1013, 718] width 83 height 15
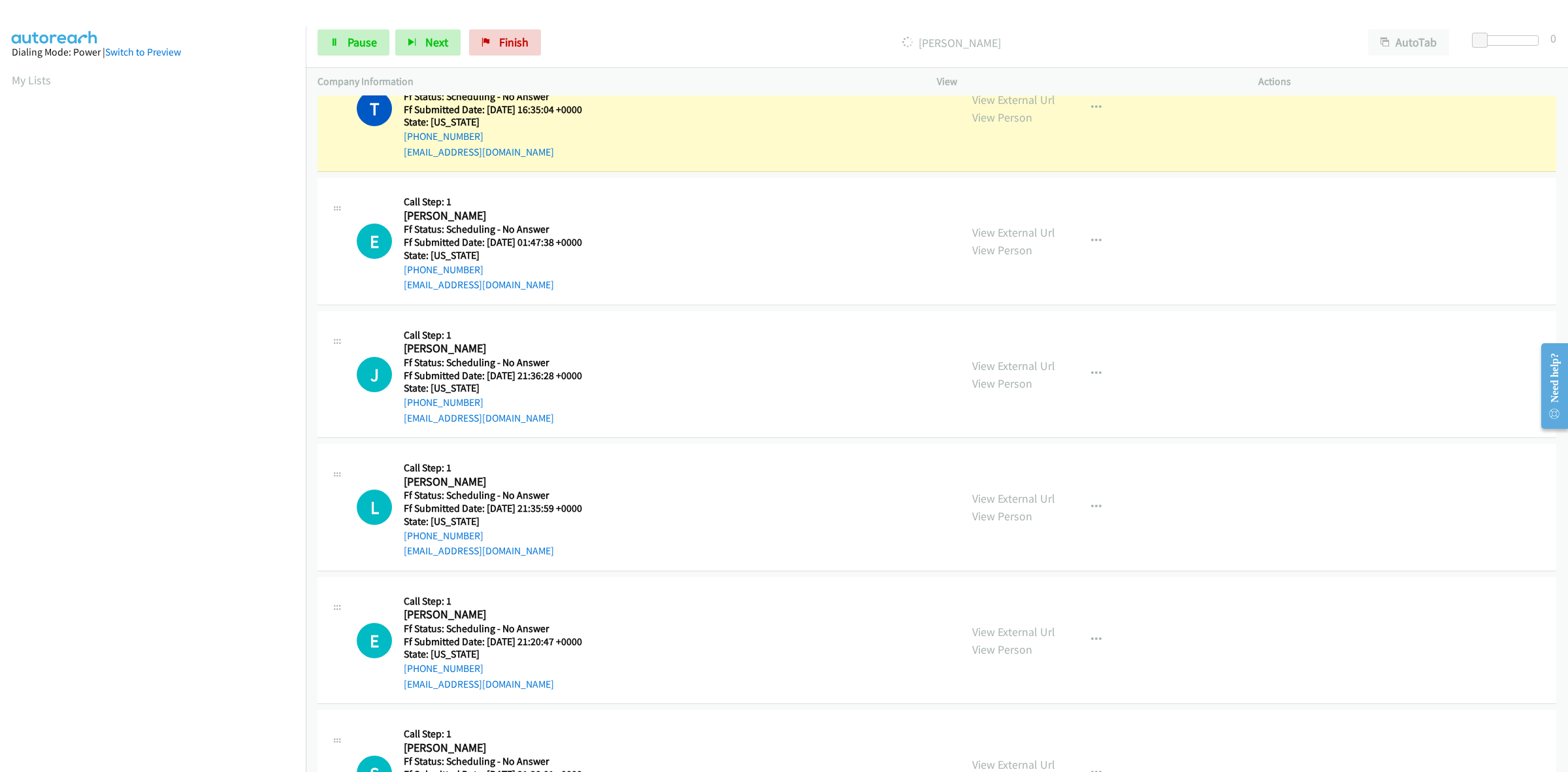
scroll to position [1634, 0]
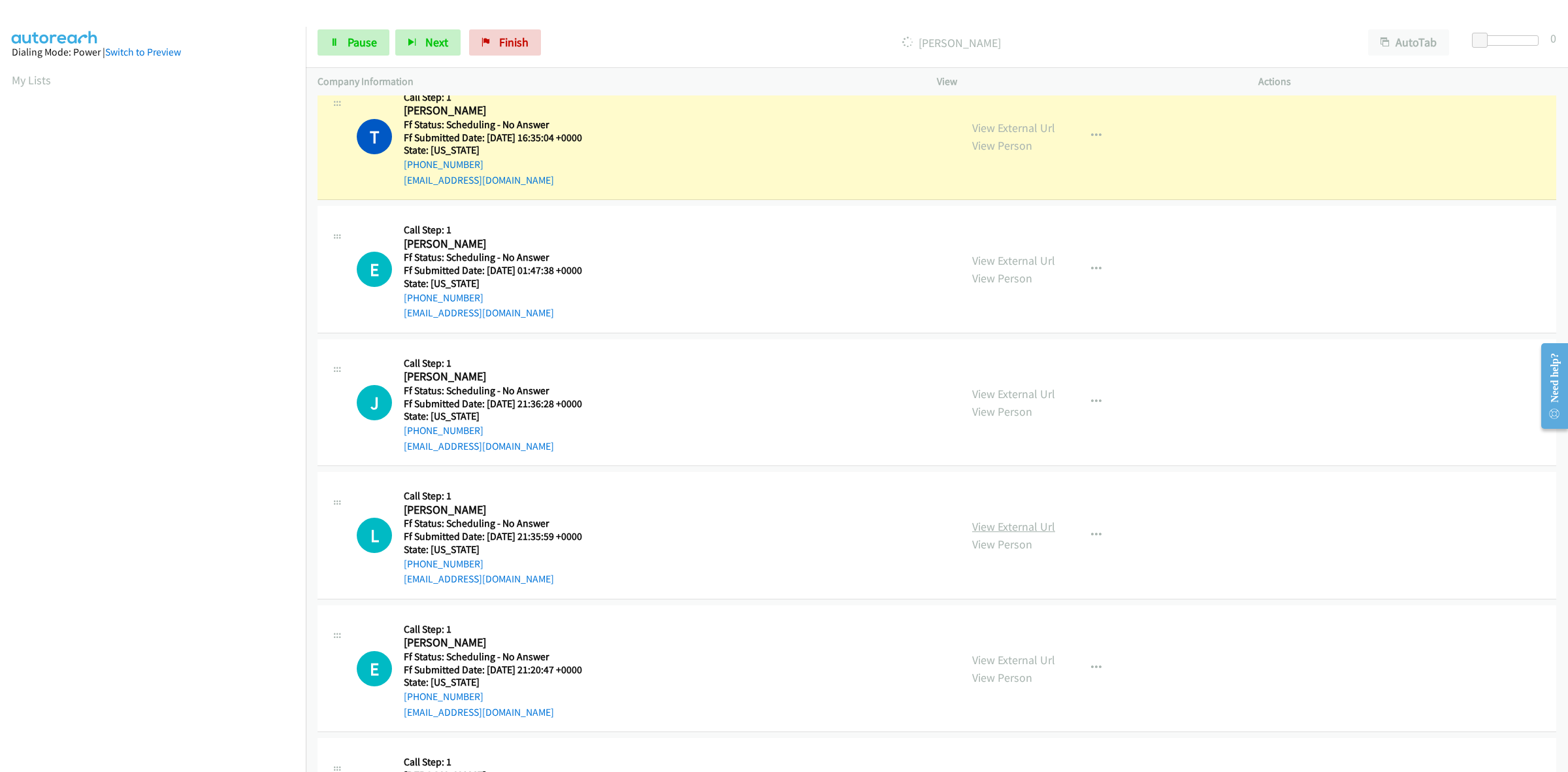
click at [1001, 522] on link "View External Url" at bounding box center [1013, 526] width 83 height 15
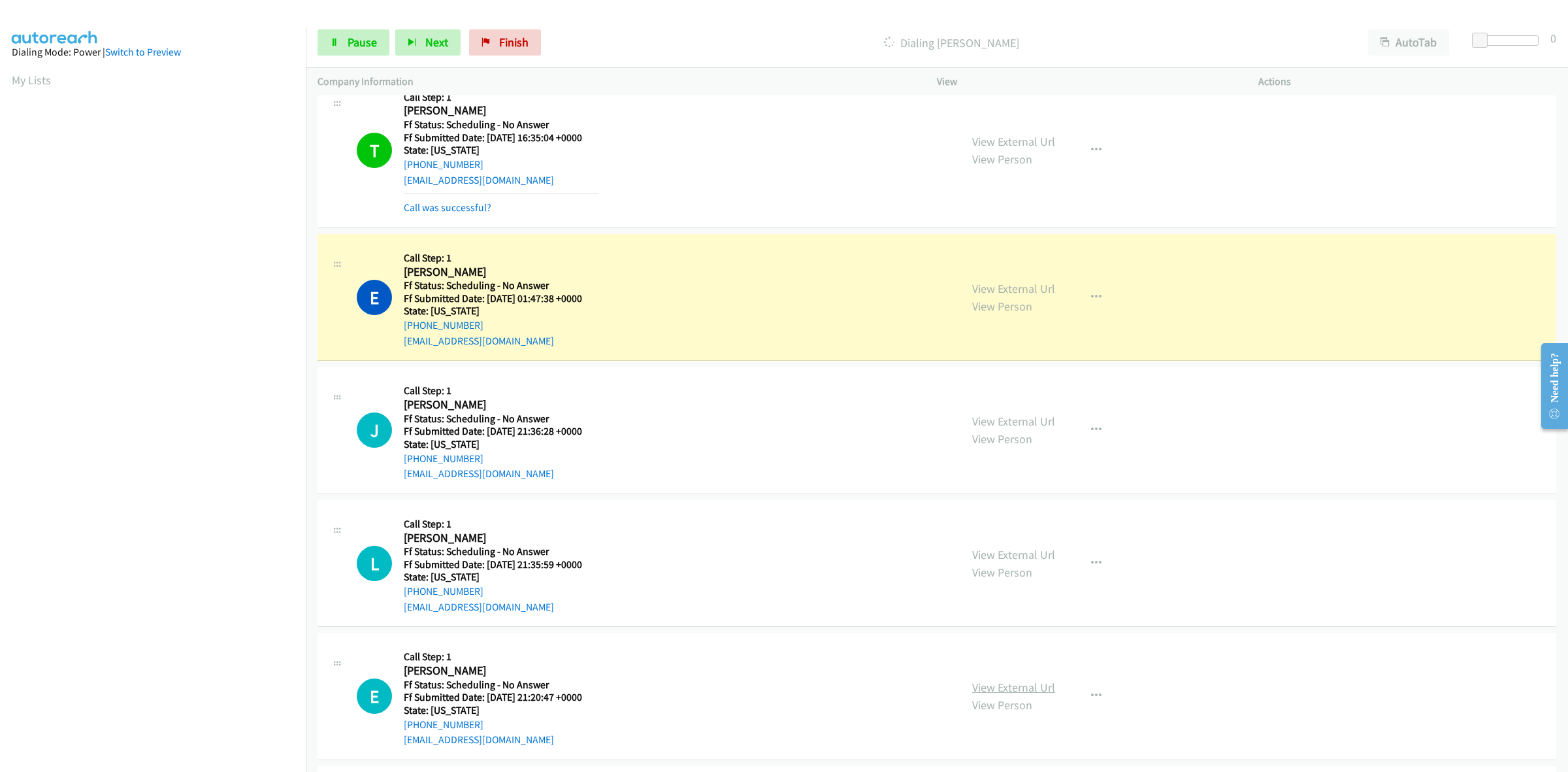
click at [1026, 684] on link "View External Url" at bounding box center [1013, 687] width 83 height 15
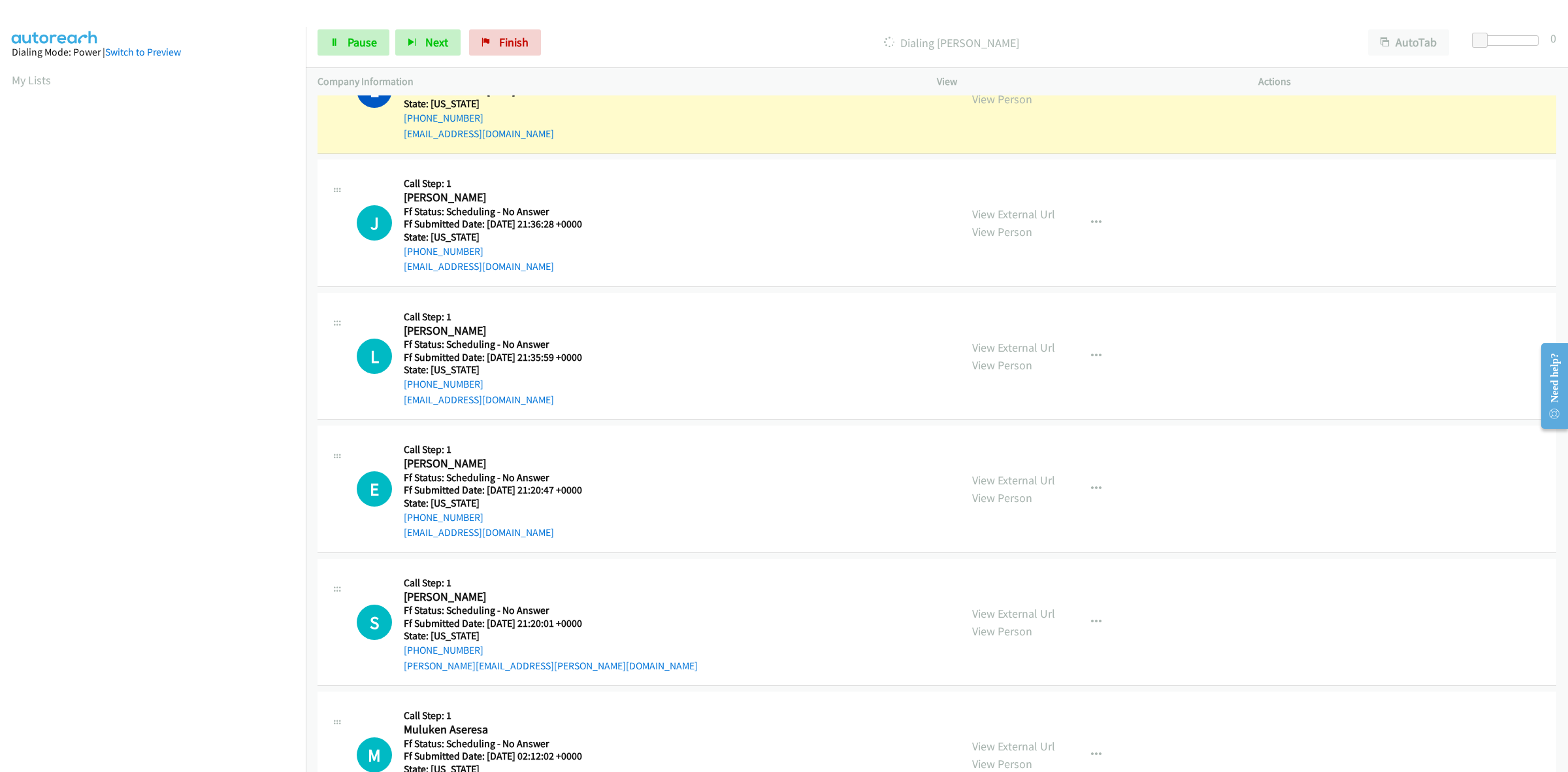
scroll to position [1879, 0]
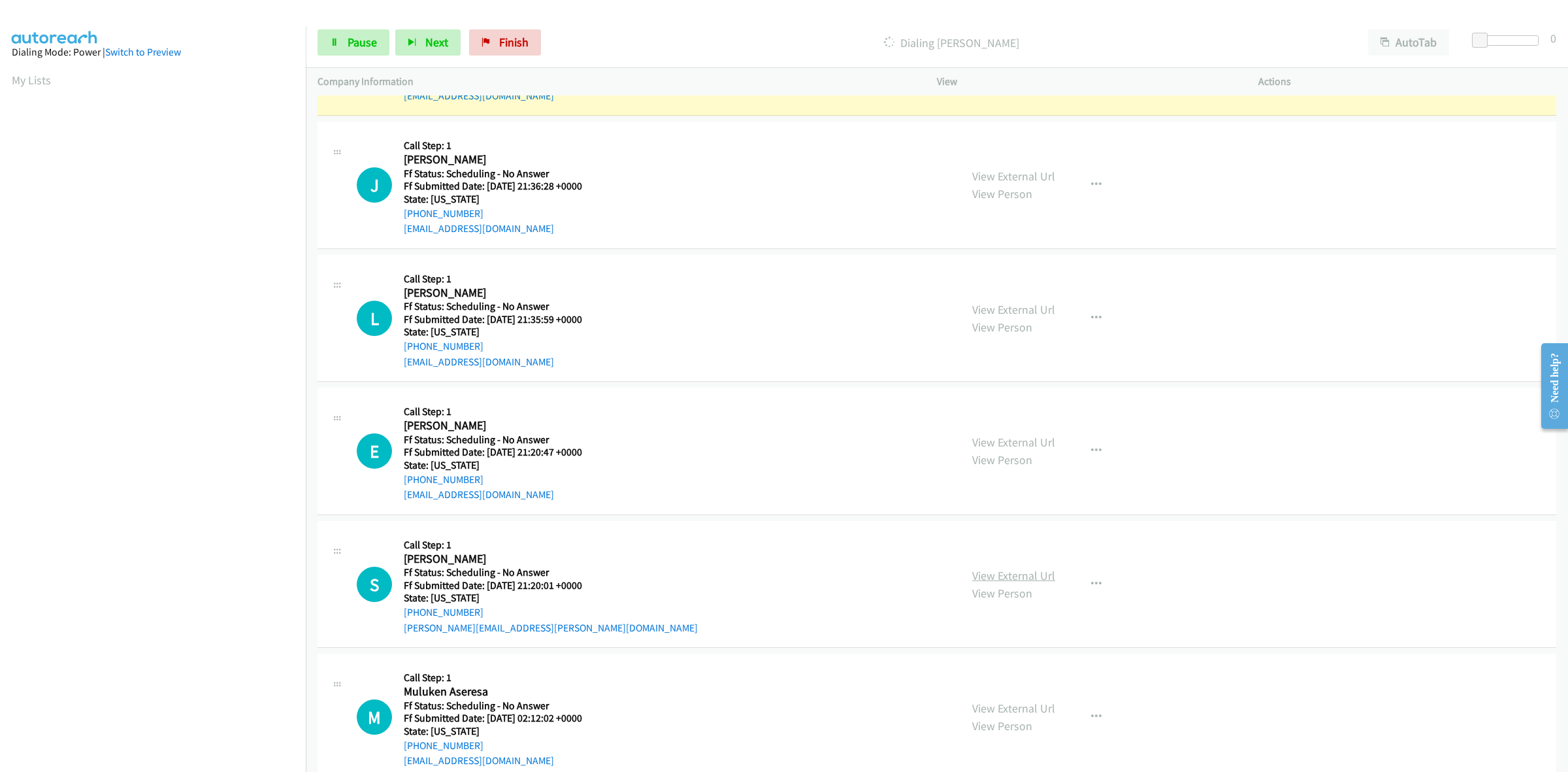
click at [1017, 575] on link "View External Url" at bounding box center [1013, 575] width 83 height 15
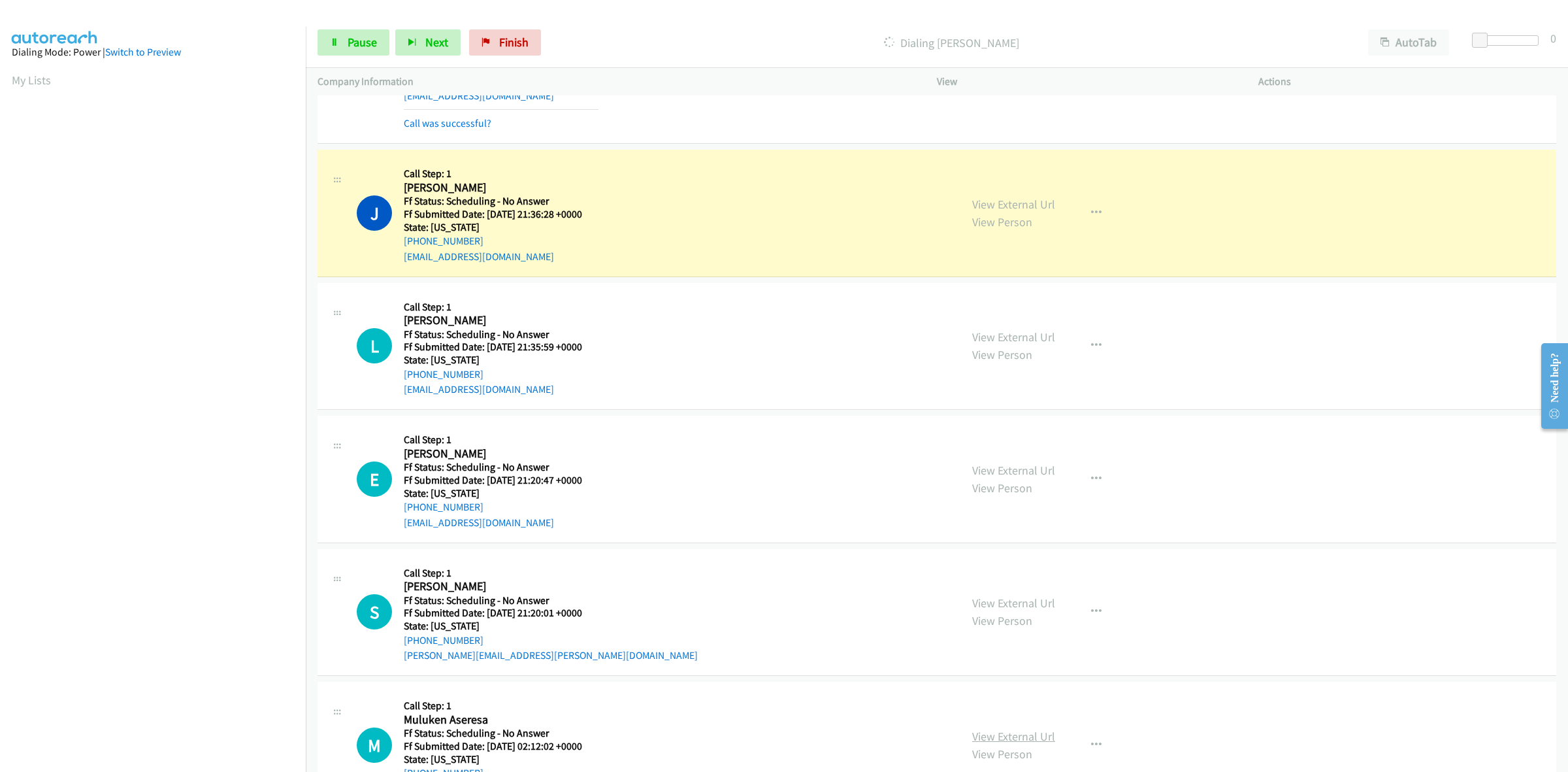
click at [1034, 742] on link "View External Url" at bounding box center [1013, 736] width 83 height 15
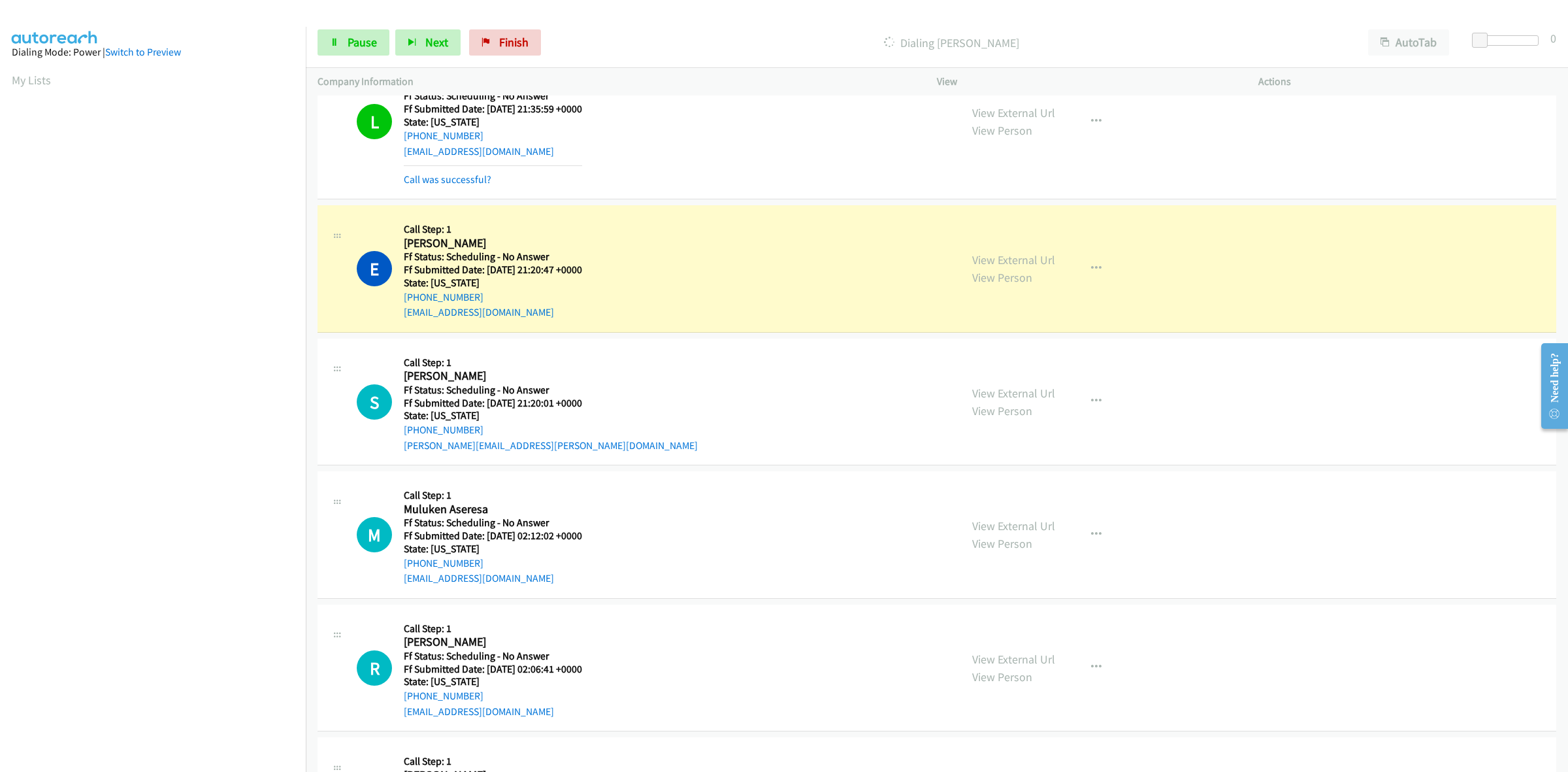
scroll to position [2205, 0]
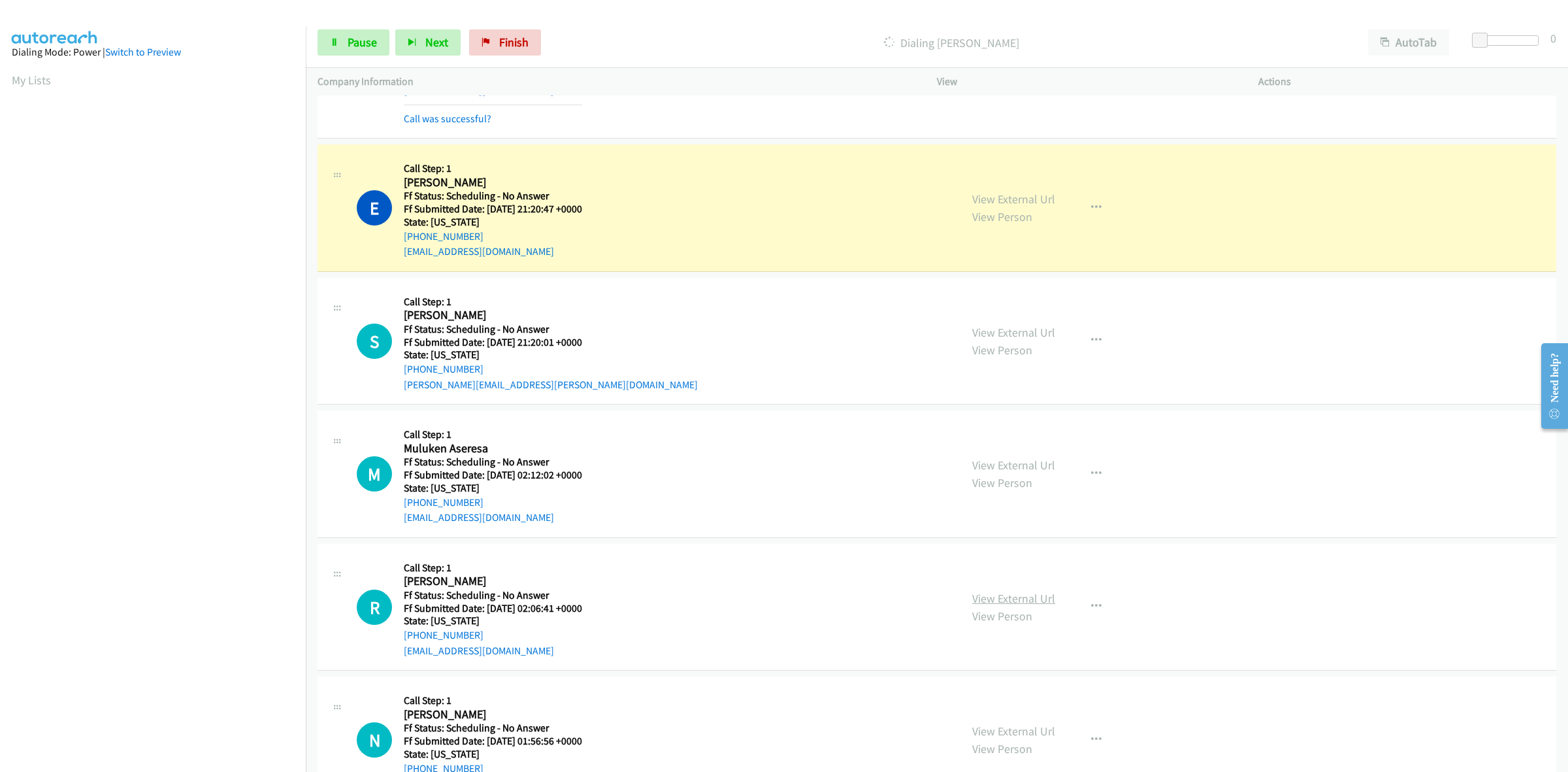
click at [1007, 599] on link "View External Url" at bounding box center [1013, 598] width 83 height 15
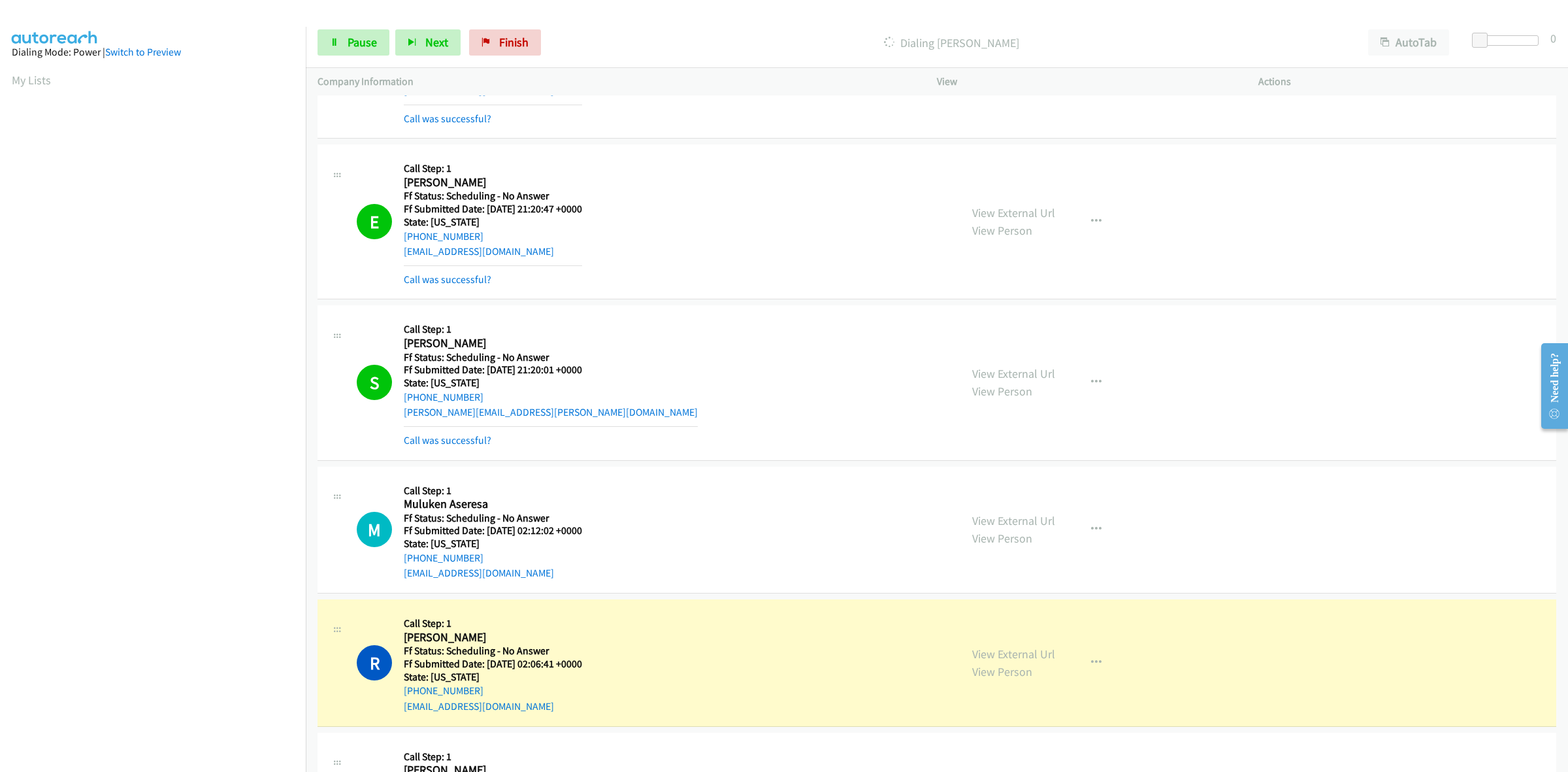
scroll to position [2369, 0]
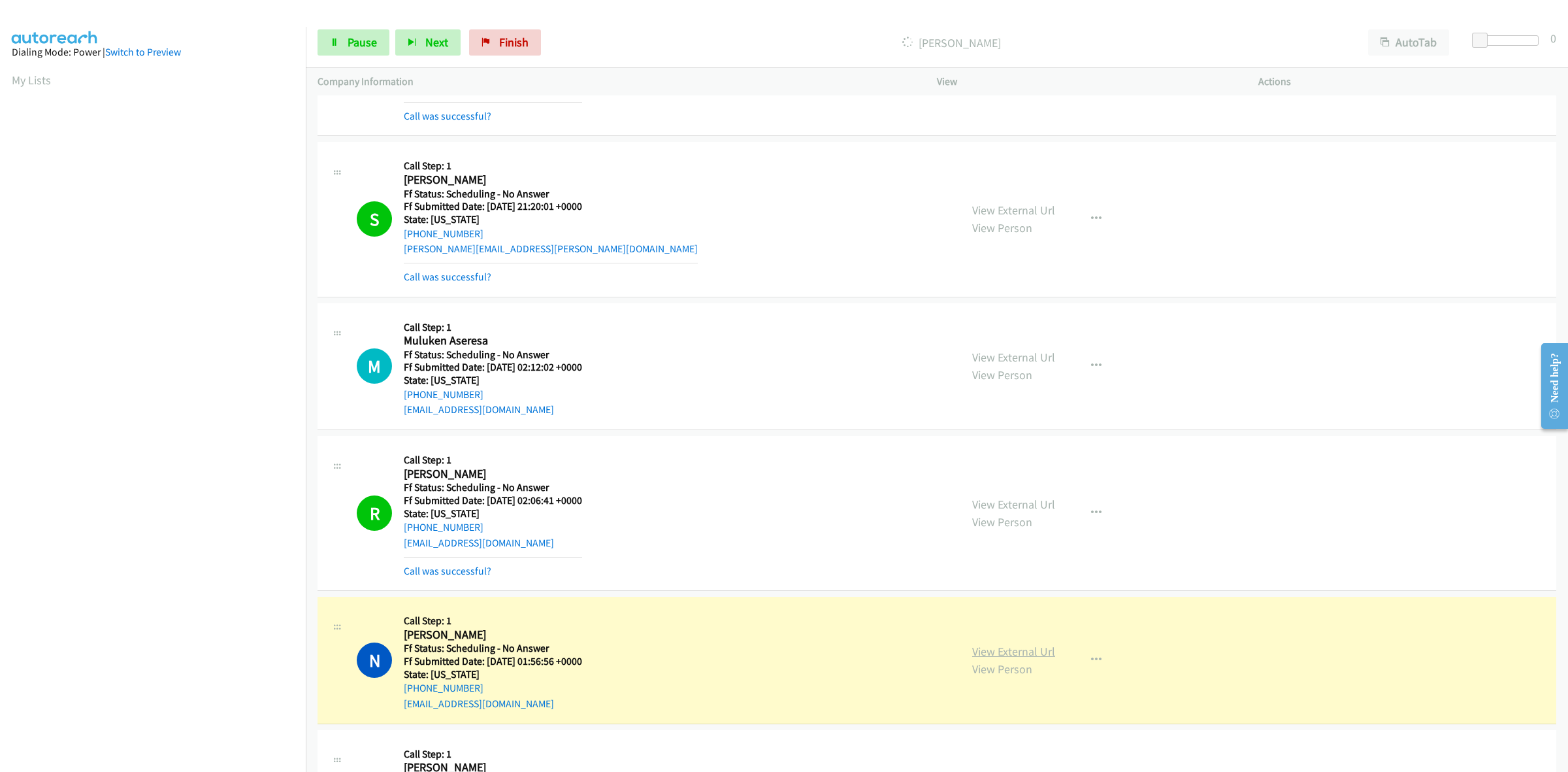
click at [986, 648] on link "View External Url" at bounding box center [1013, 651] width 83 height 15
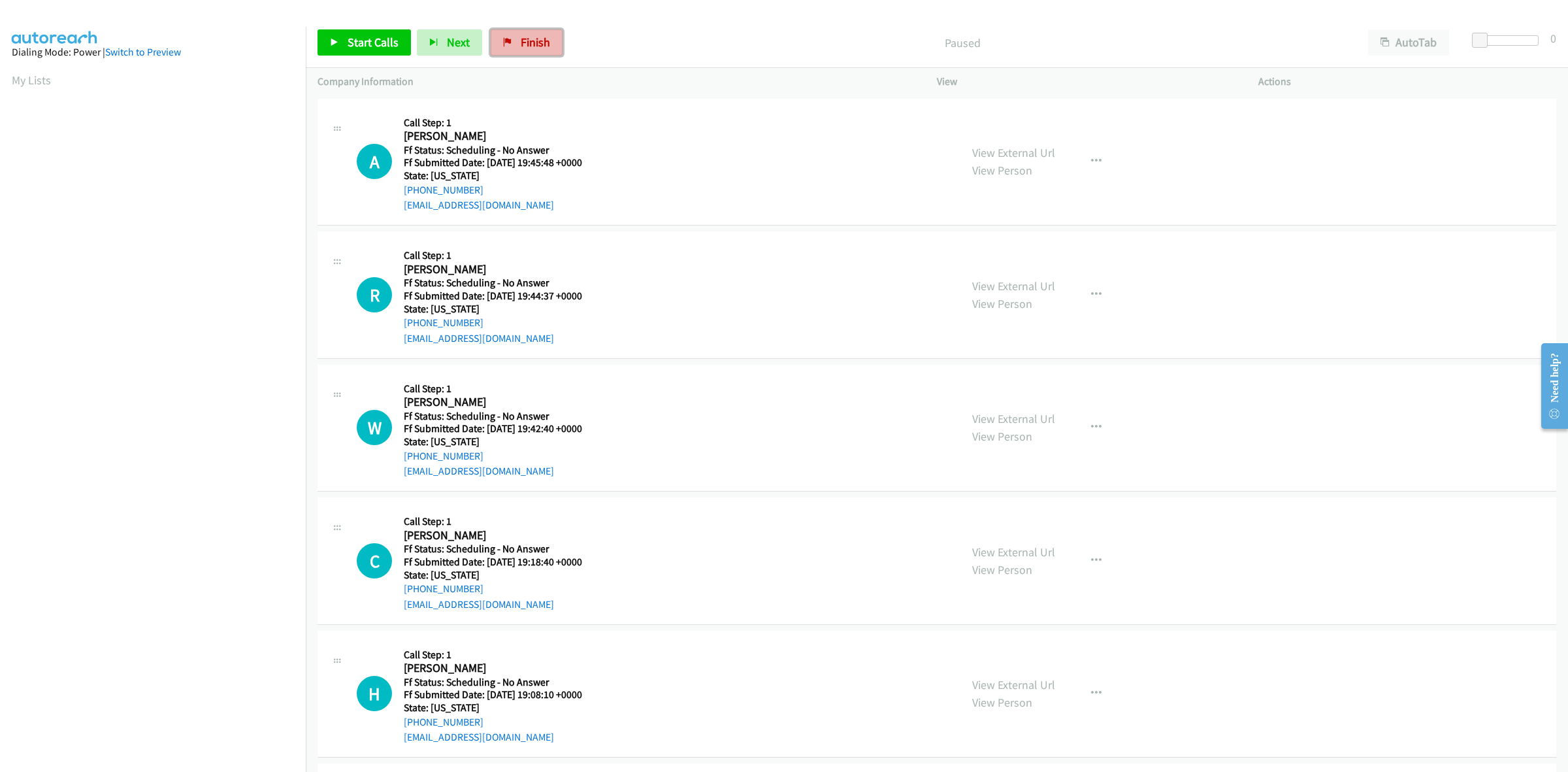
drag, startPoint x: 530, startPoint y: 43, endPoint x: 853, endPoint y: 80, distance: 325.1
click at [529, 41] on span "Finish" at bounding box center [536, 42] width 30 height 15
